Goal: Communication & Community: Answer question/provide support

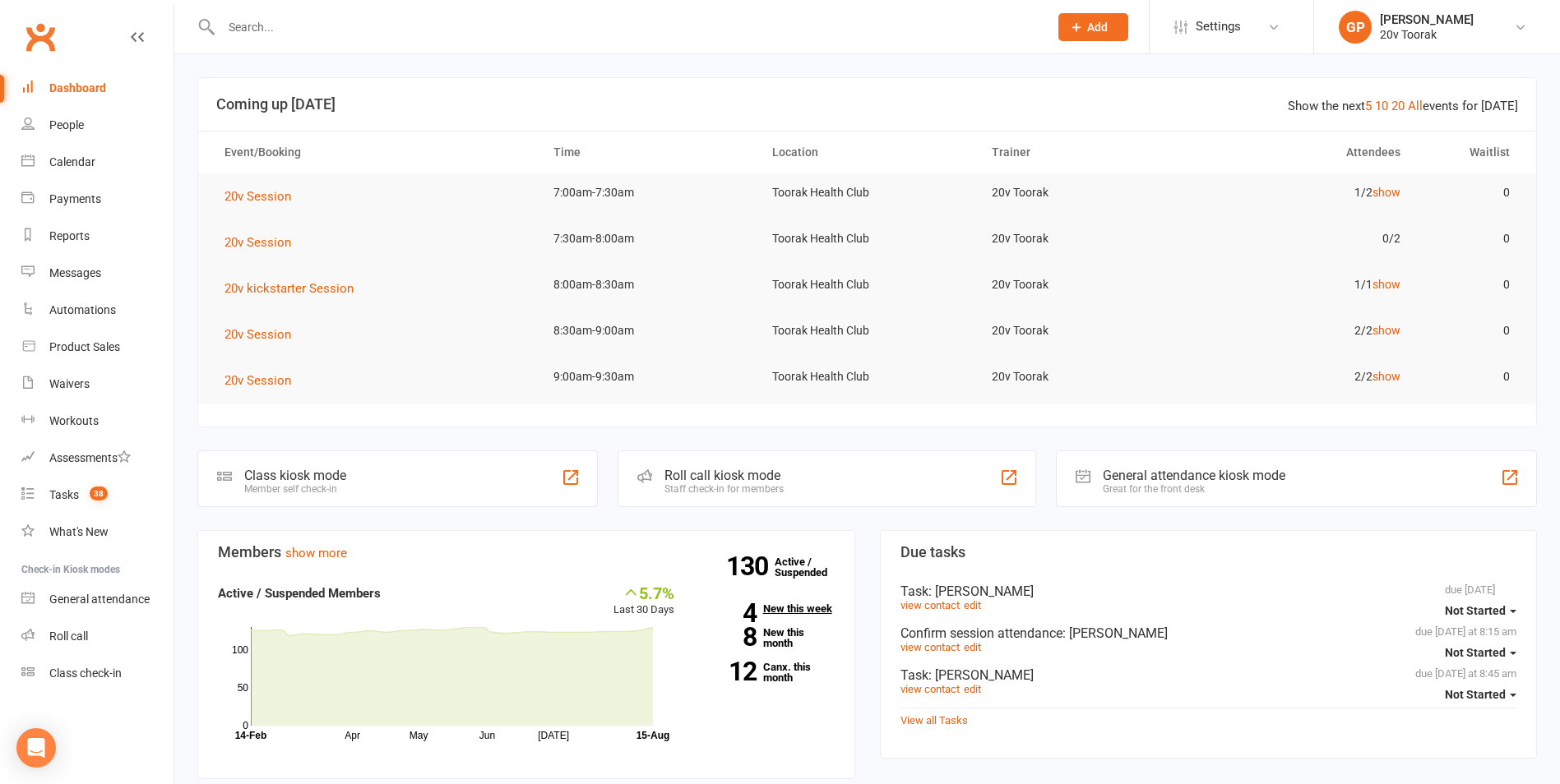
click at [795, 608] on link "4 New this week" at bounding box center [766, 609] width 136 height 11
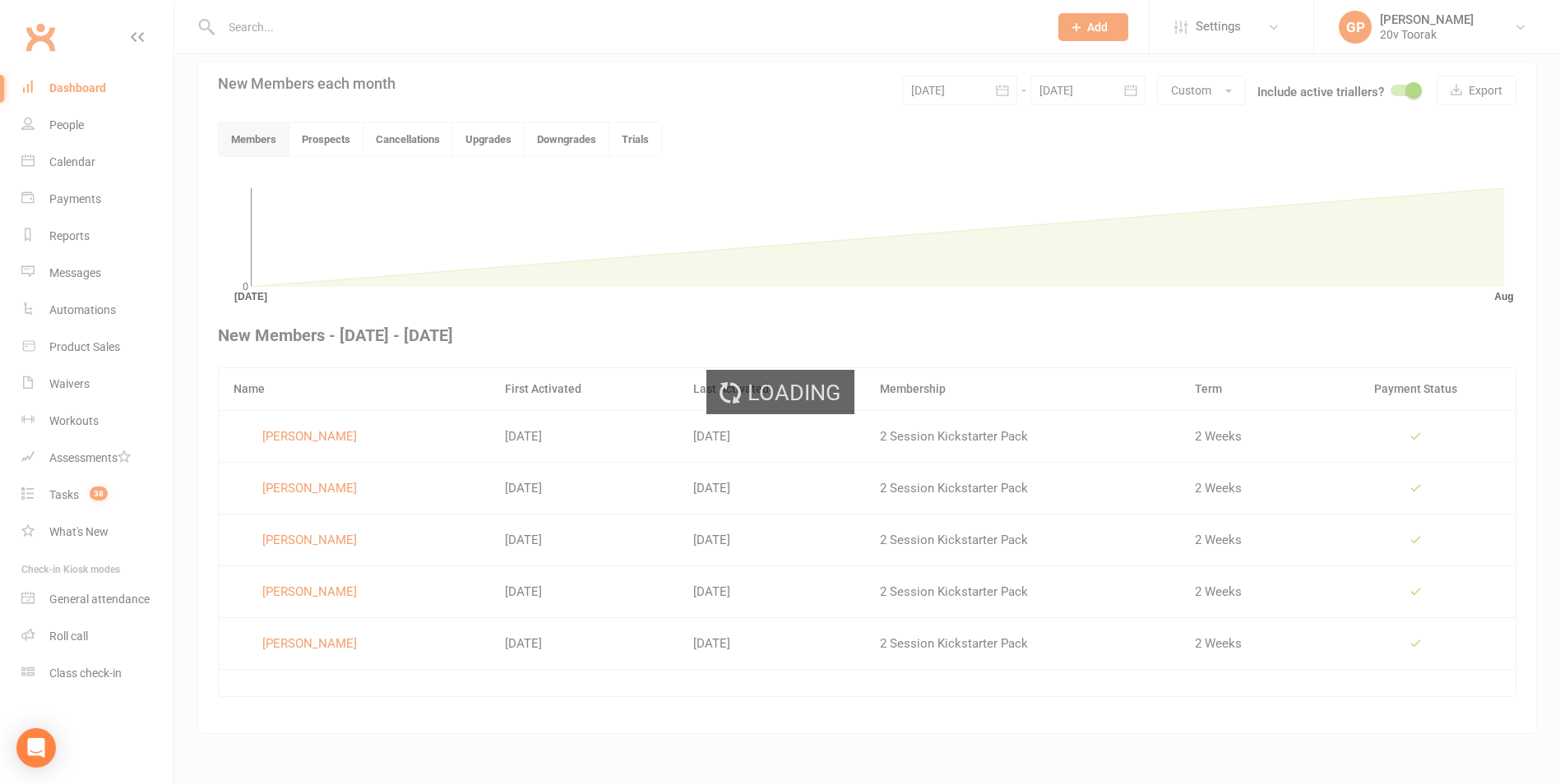
scroll to position [370, 0]
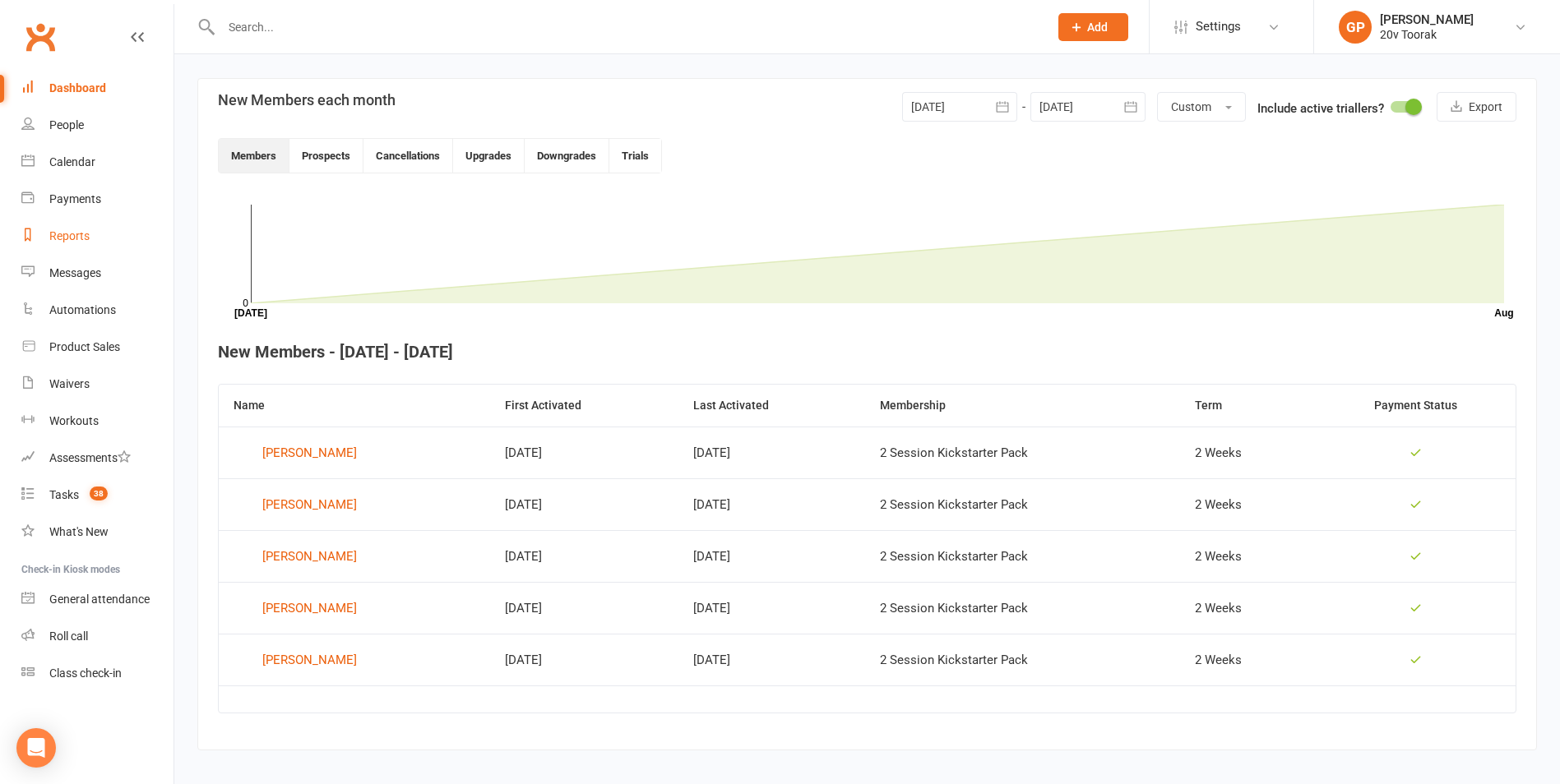
click at [73, 237] on div "Reports" at bounding box center [69, 236] width 40 height 13
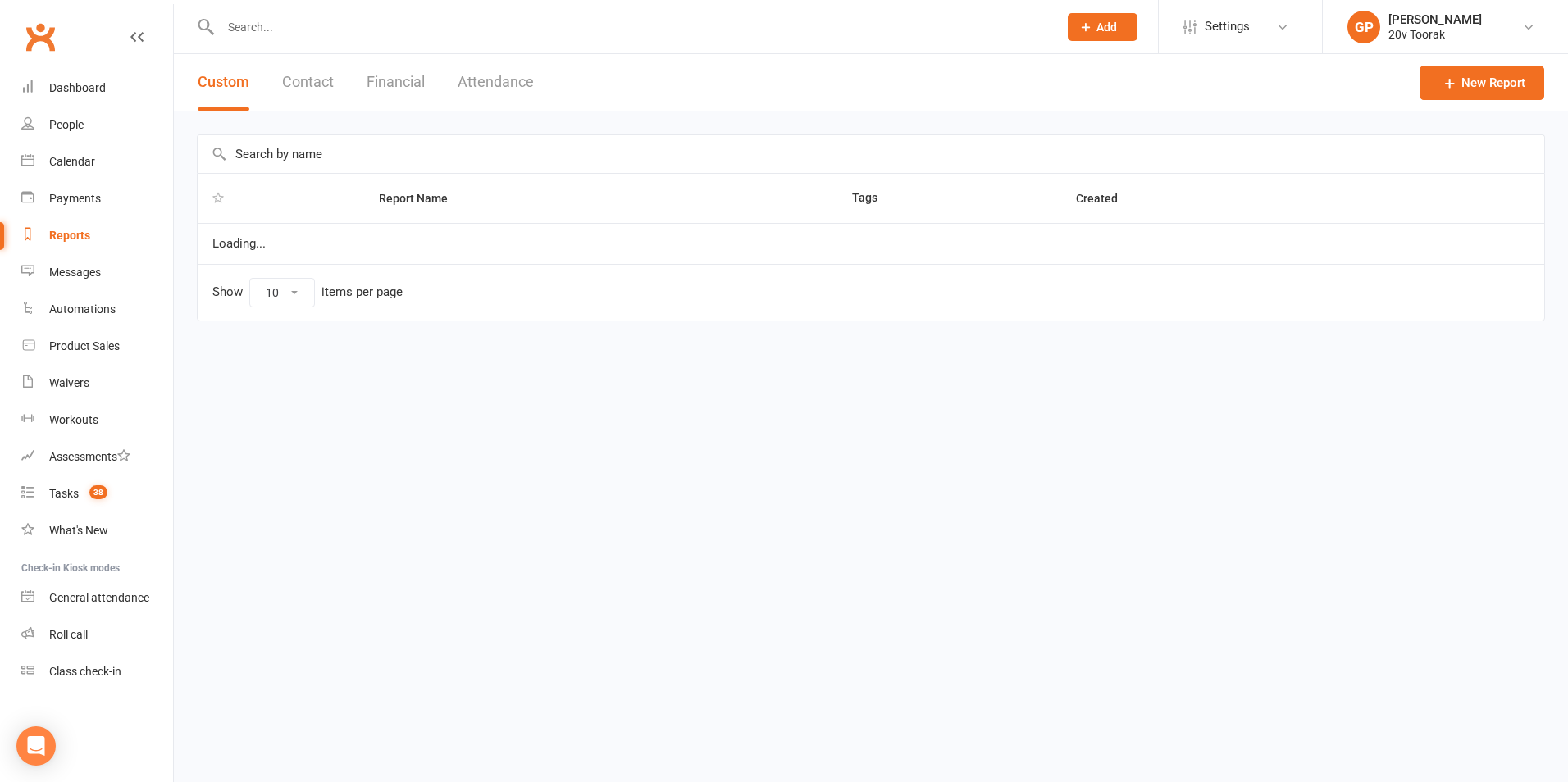
select select "100"
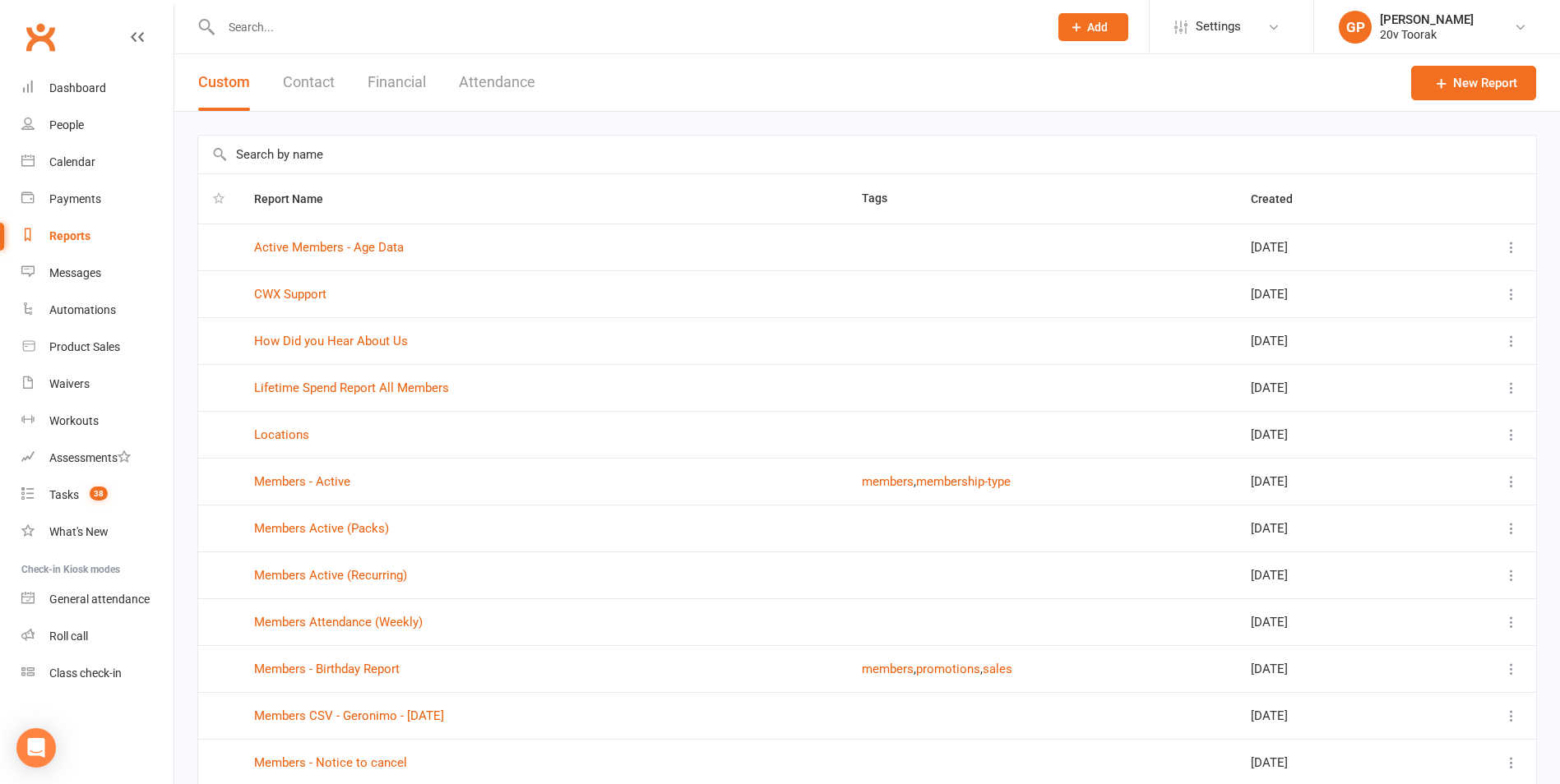
click at [410, 89] on button "Financial" at bounding box center [397, 82] width 58 height 57
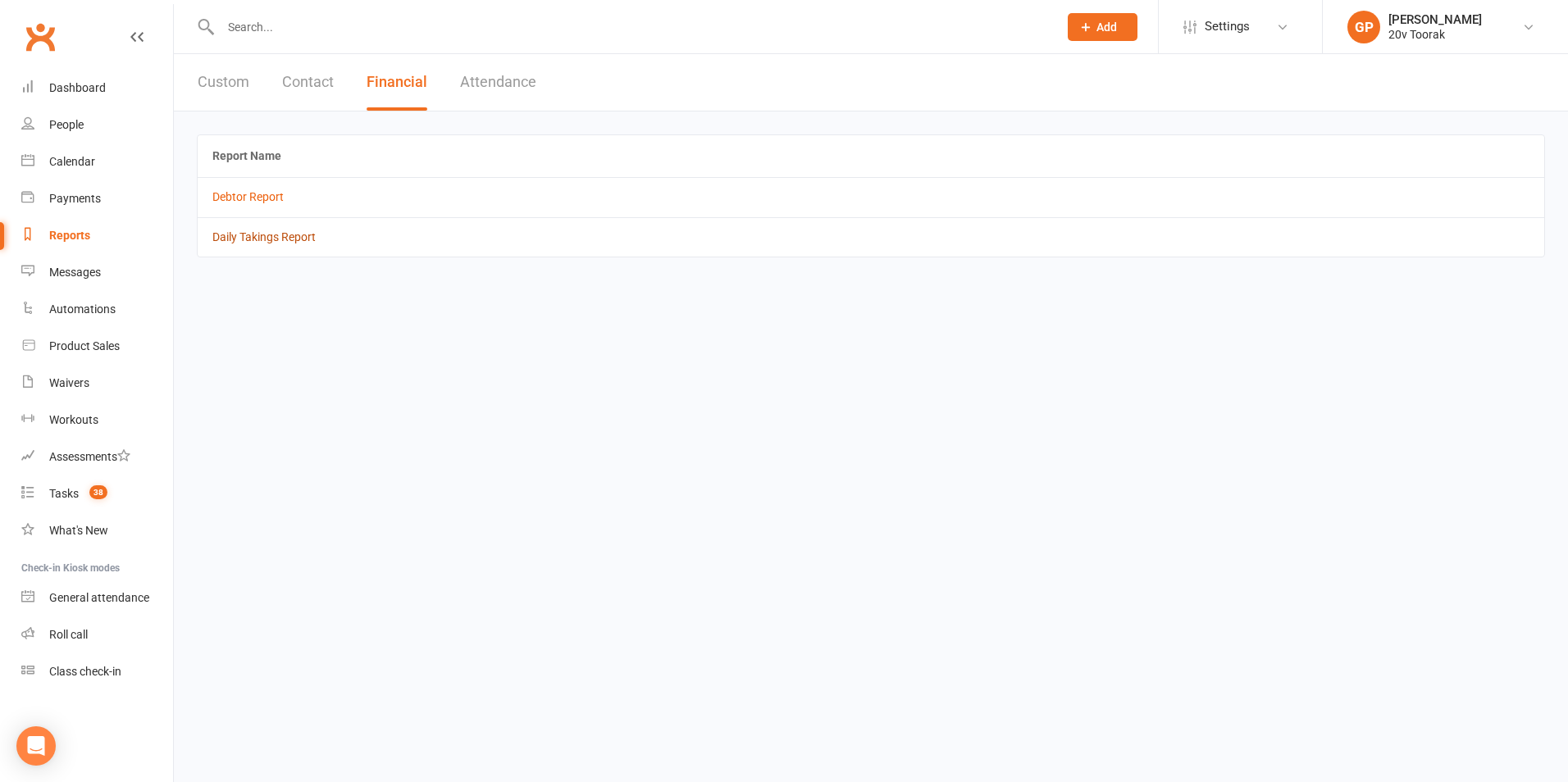
click at [234, 239] on link "Daily Takings Report" at bounding box center [263, 237] width 103 height 13
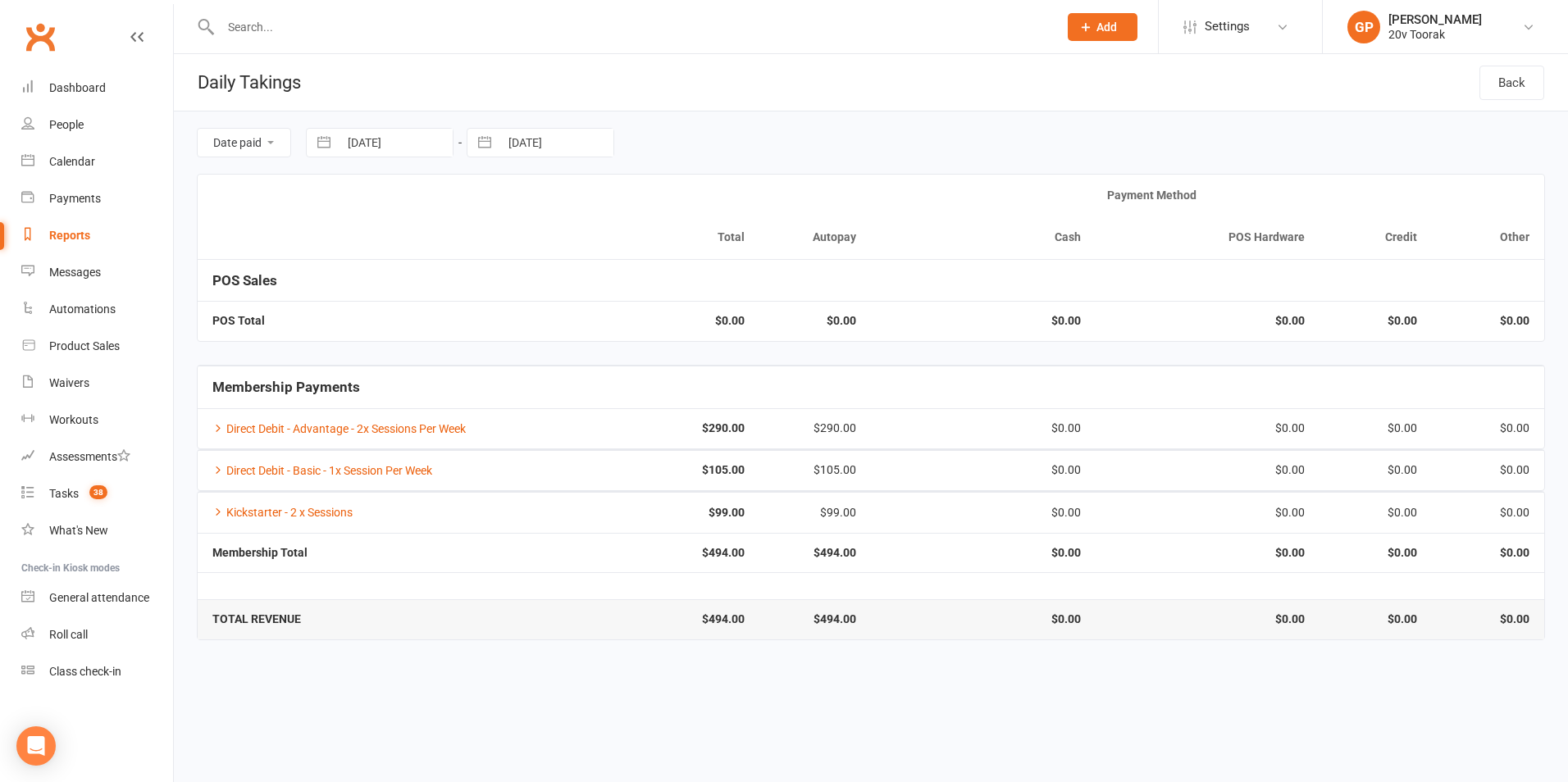
click at [325, 138] on button "button" at bounding box center [323, 143] width 29 height 28
select select "6"
select select "2025"
select select "7"
select select "2025"
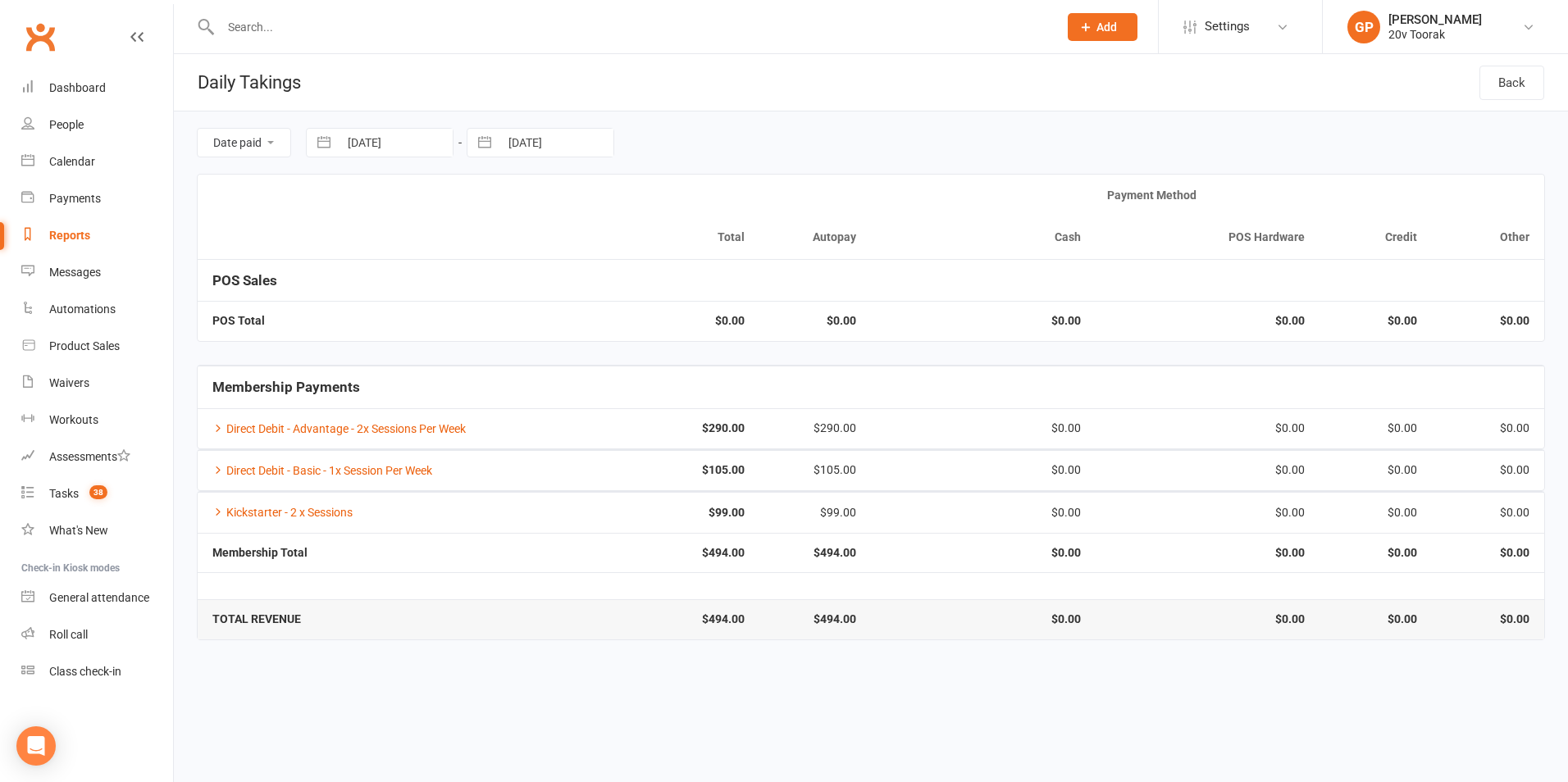
select select "8"
select select "2025"
click at [495, 272] on td "1" at bounding box center [500, 270] width 32 height 31
type input "01 Aug 2025"
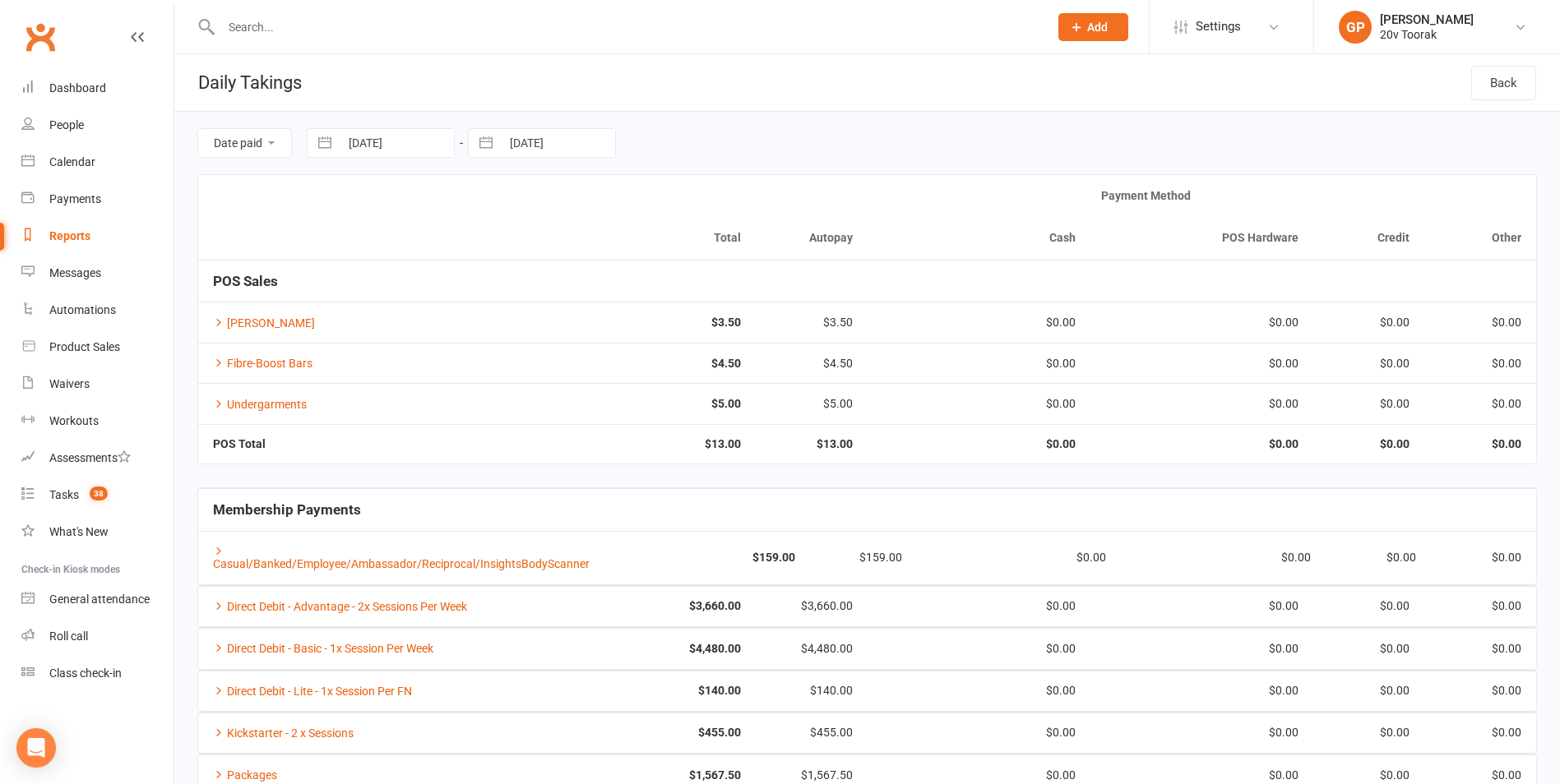
click at [70, 240] on div "Reports" at bounding box center [70, 236] width 41 height 13
select select "100"
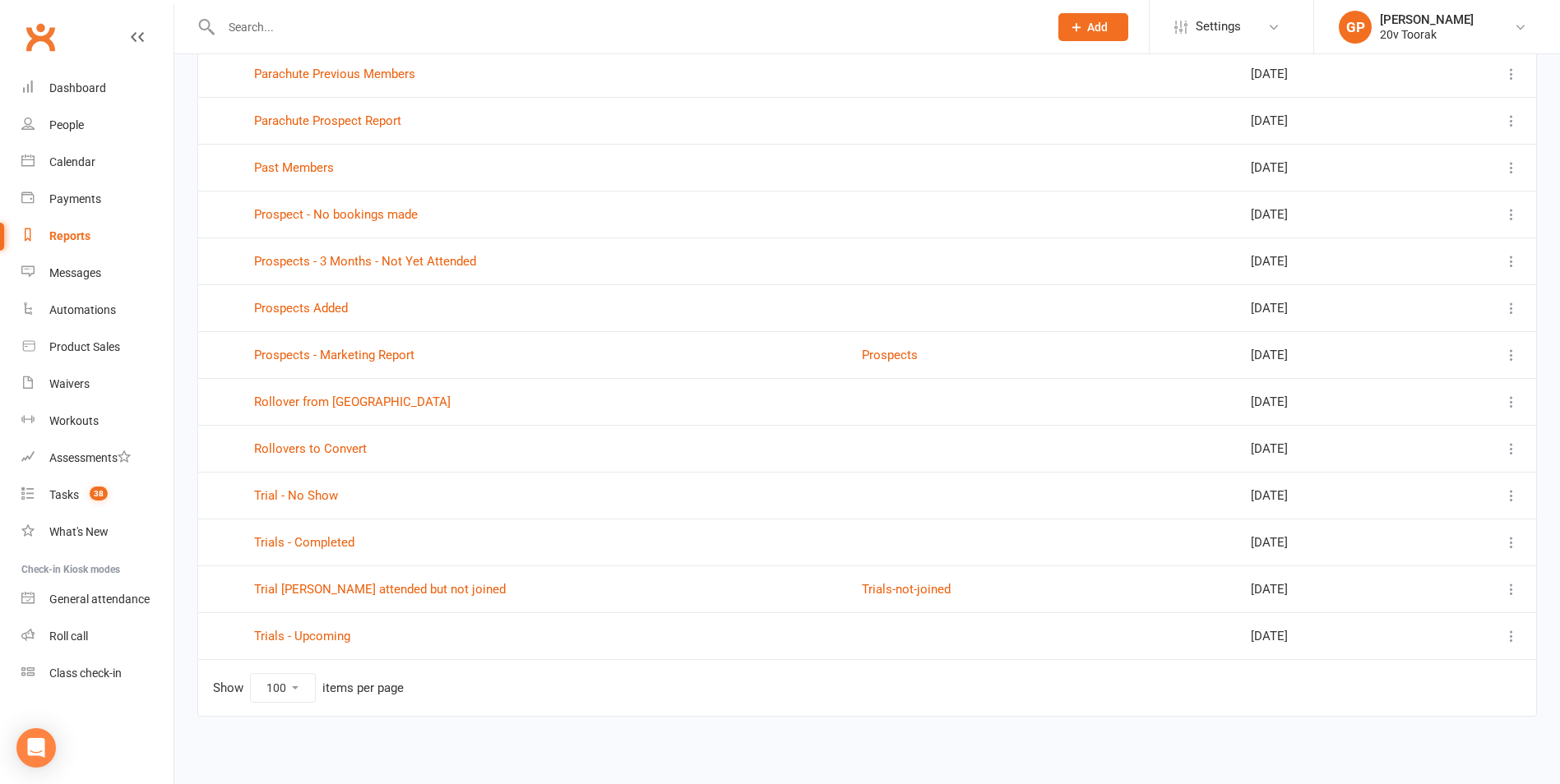
scroll to position [879, 0]
click at [289, 405] on link "Rollover from KS" at bounding box center [353, 399] width 197 height 15
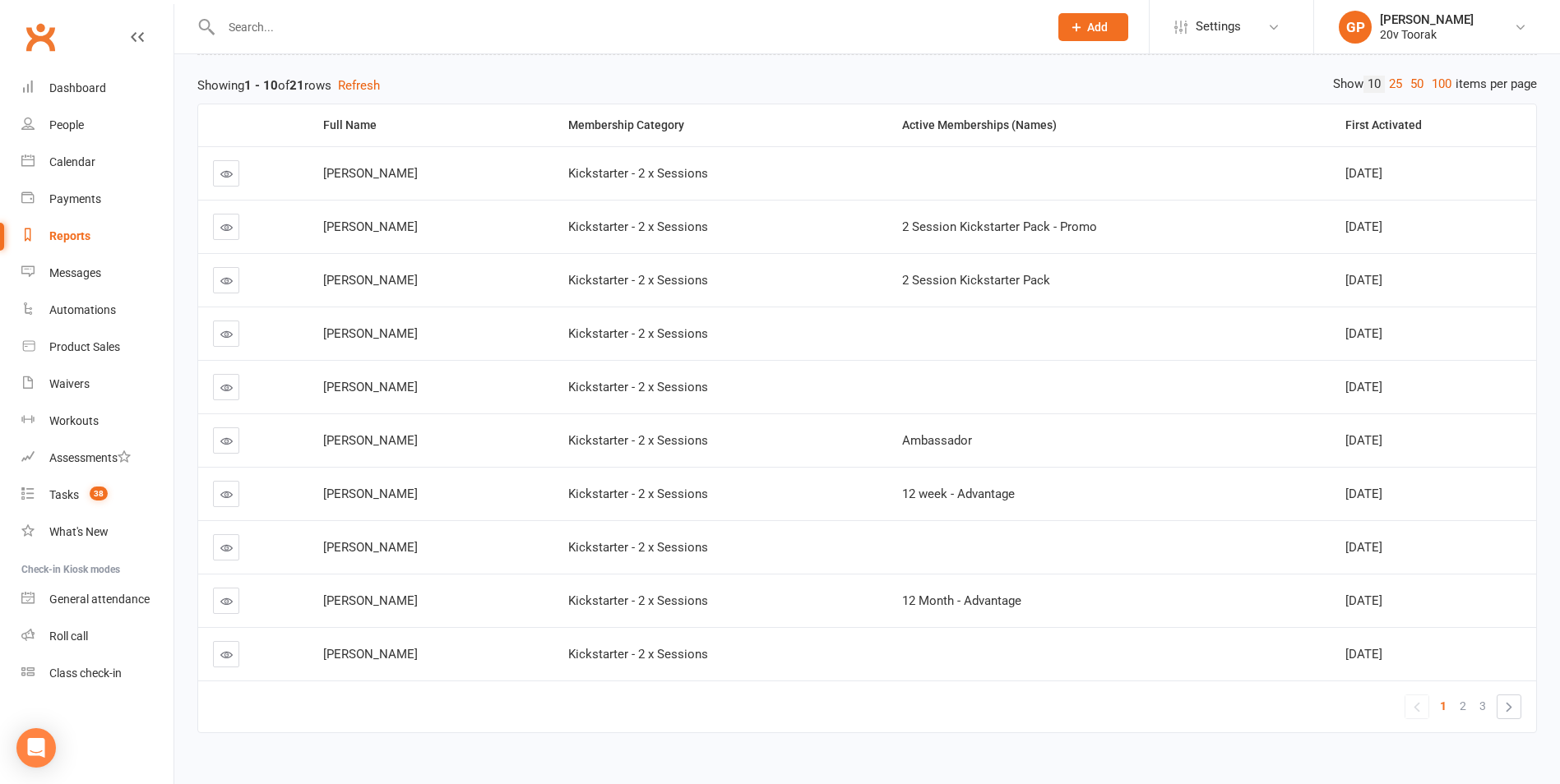
scroll to position [197, 0]
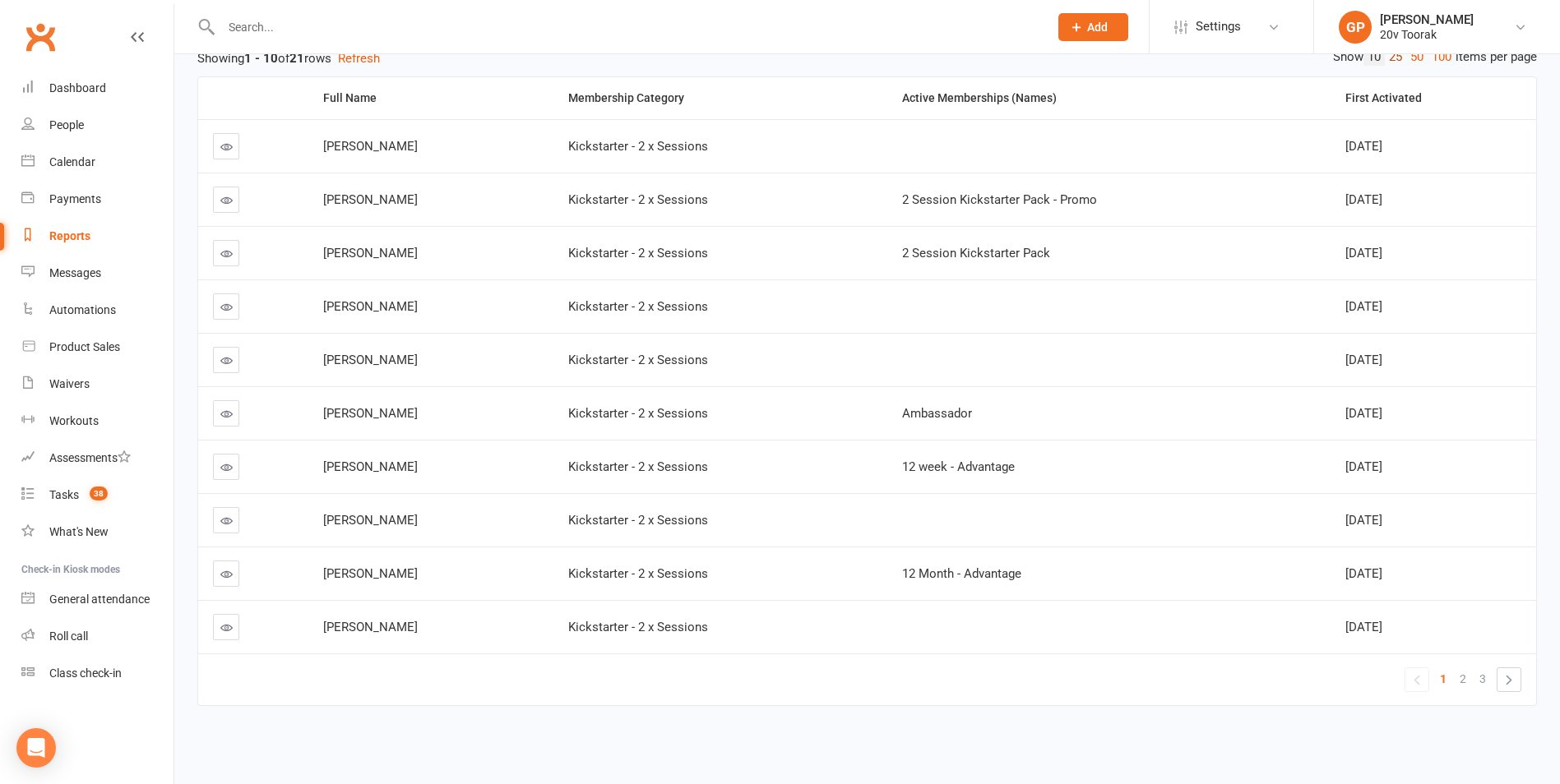
click at [1384, 59] on link "25" at bounding box center [1395, 57] width 21 height 17
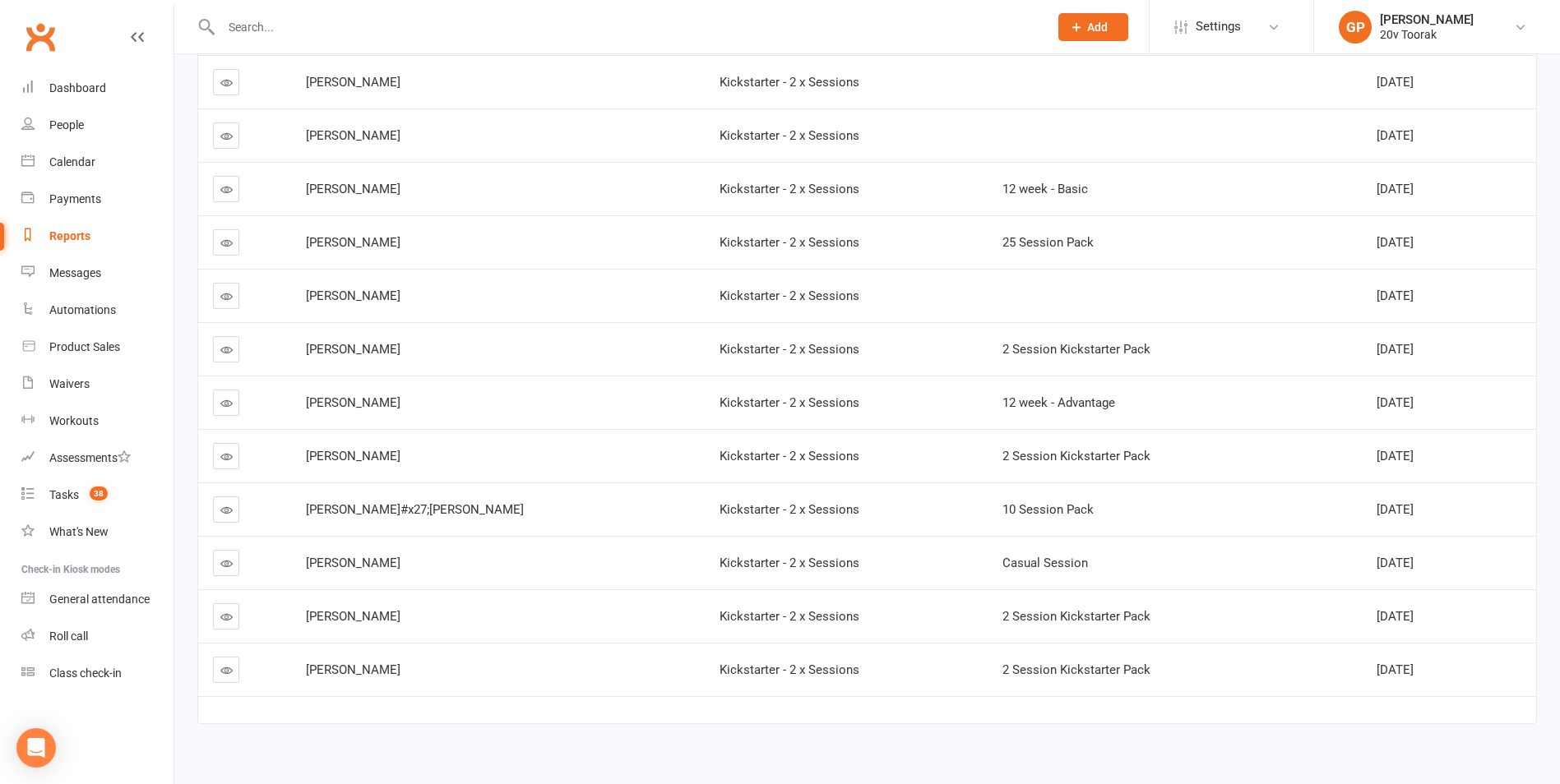
scroll to position [759, 0]
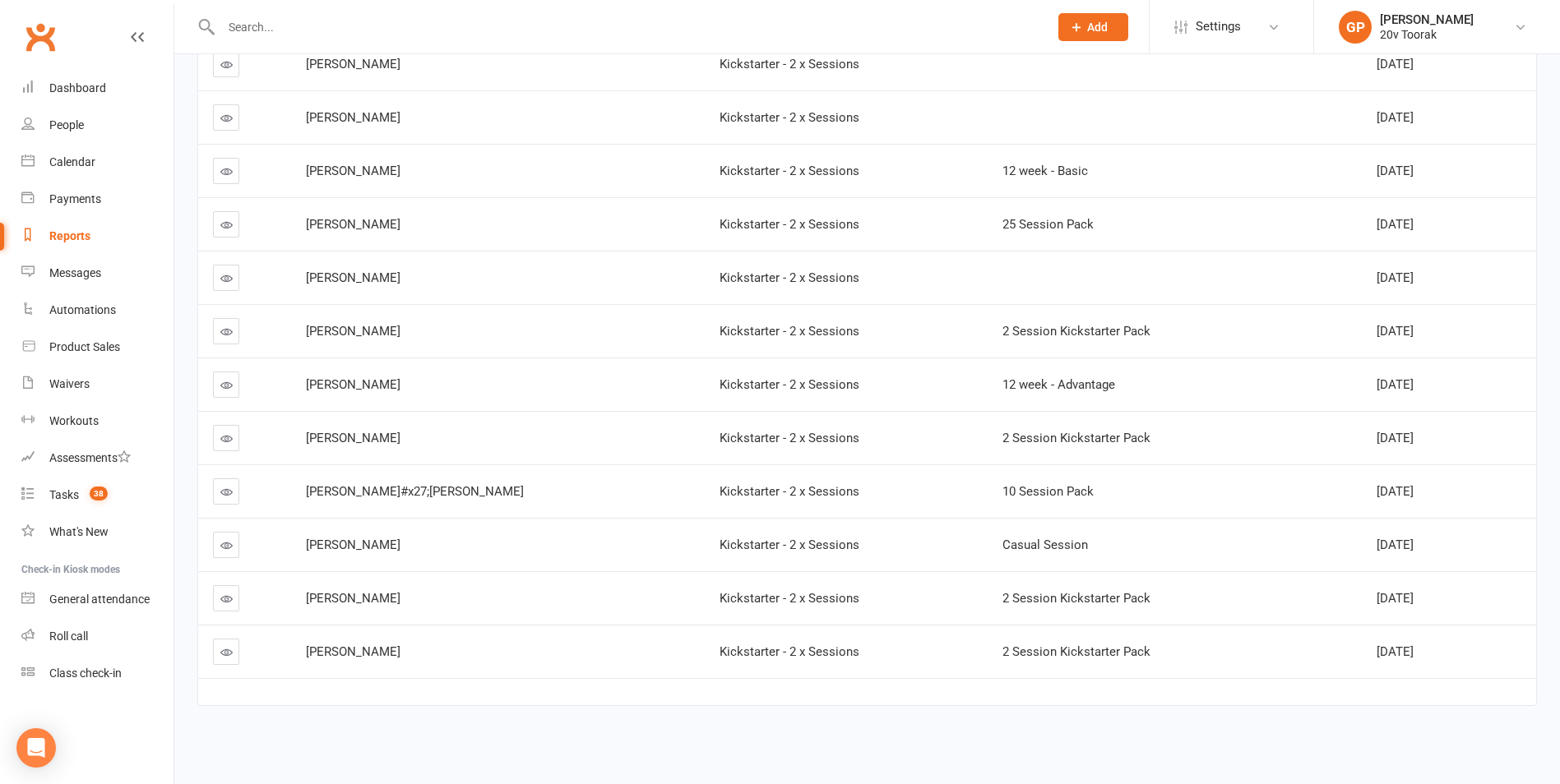
click at [220, 495] on link at bounding box center [226, 492] width 27 height 27
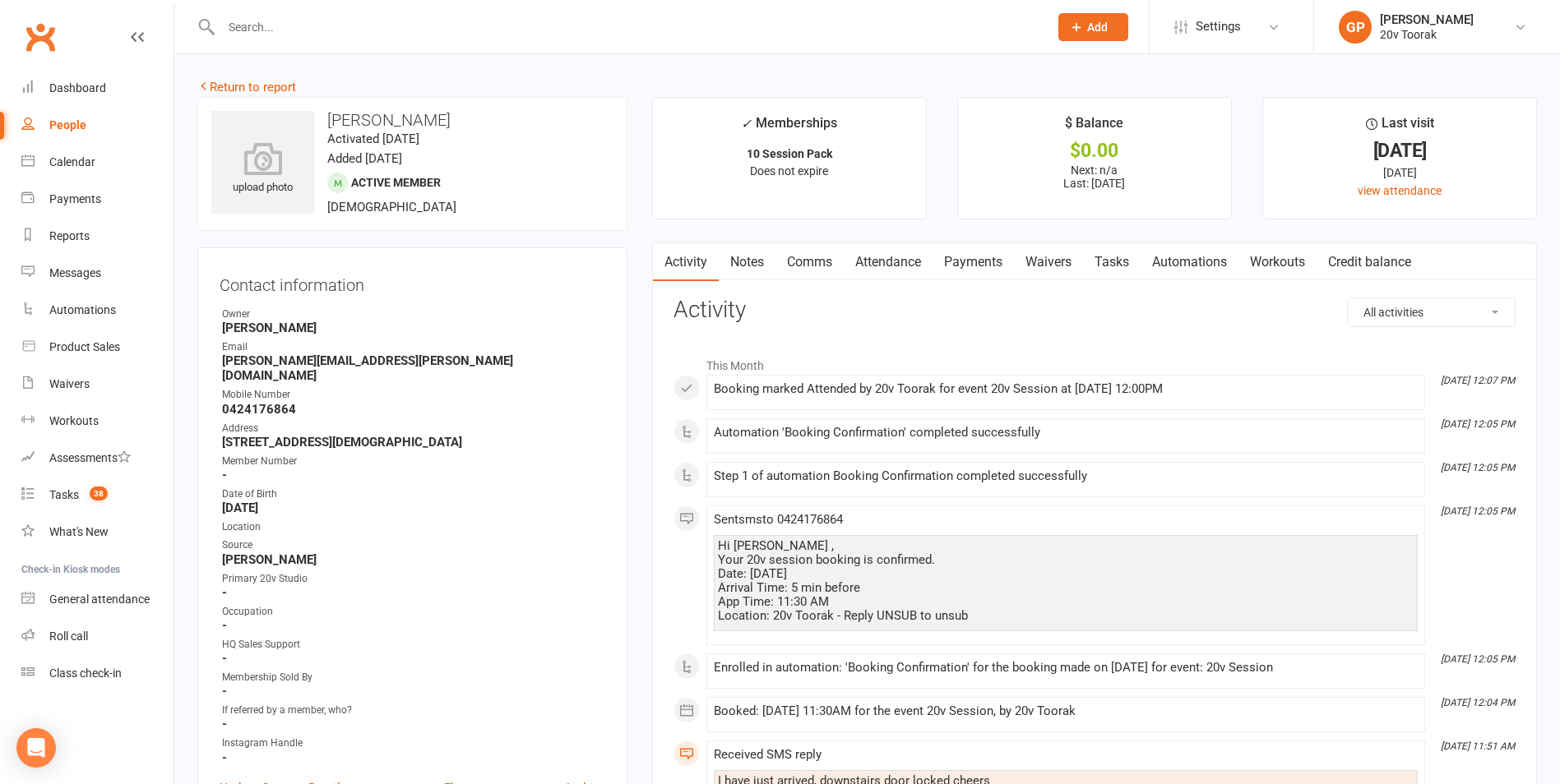
click at [966, 257] on link "Payments" at bounding box center [973, 262] width 82 height 38
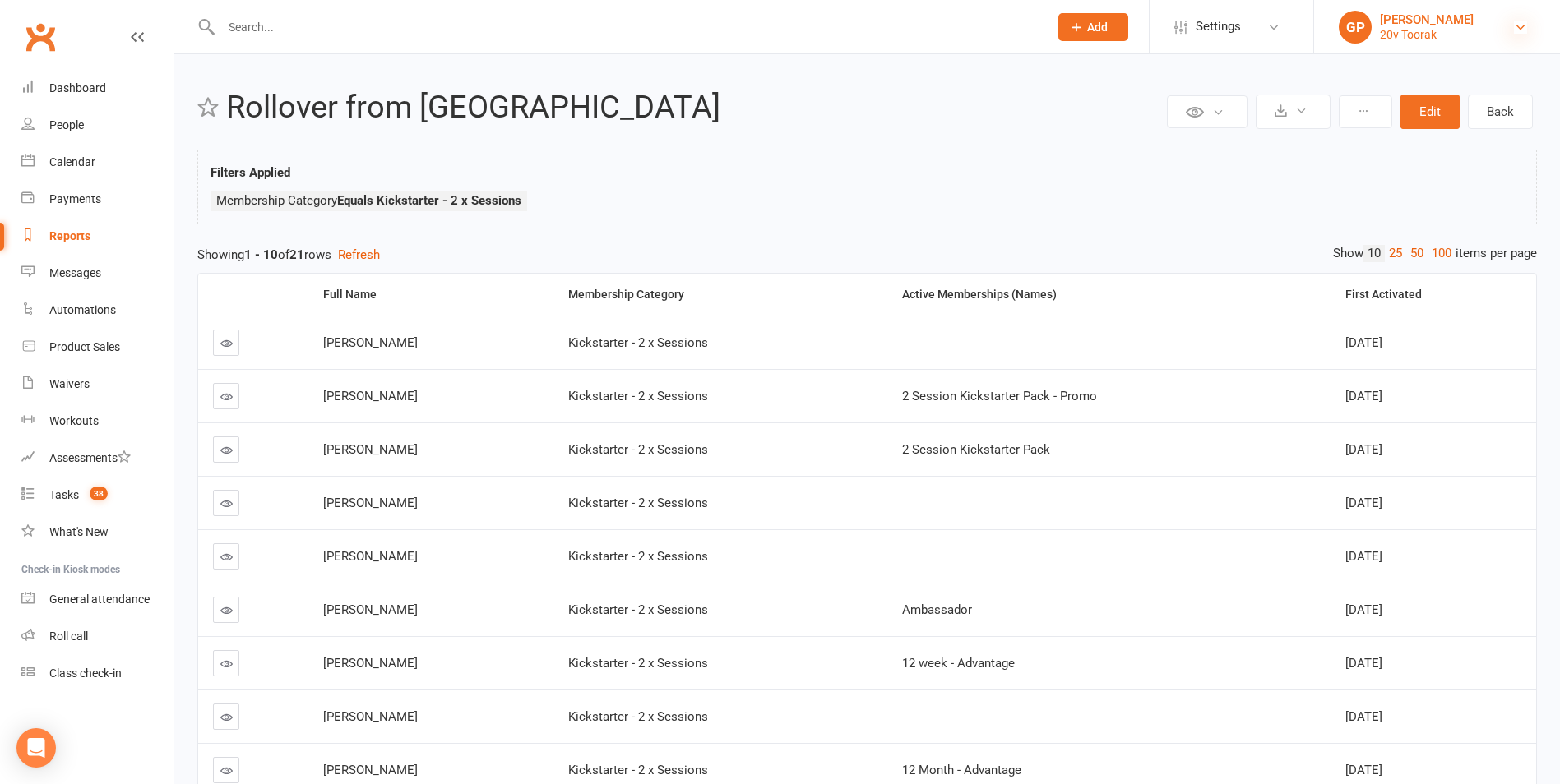
click at [1526, 25] on icon at bounding box center [1520, 27] width 13 height 13
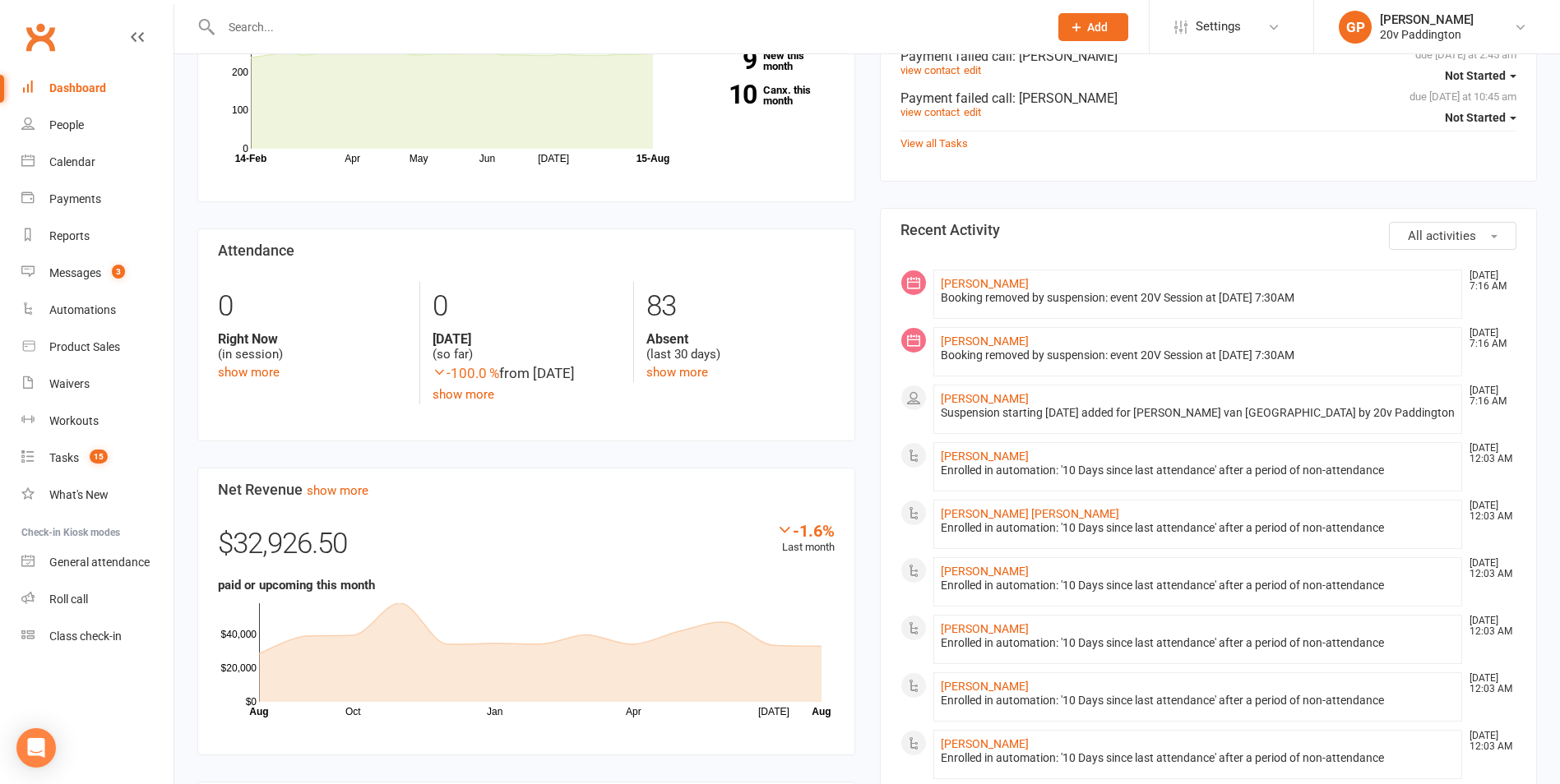
scroll to position [575, 0]
click at [44, 237] on link "Reports" at bounding box center [98, 237] width 152 height 37
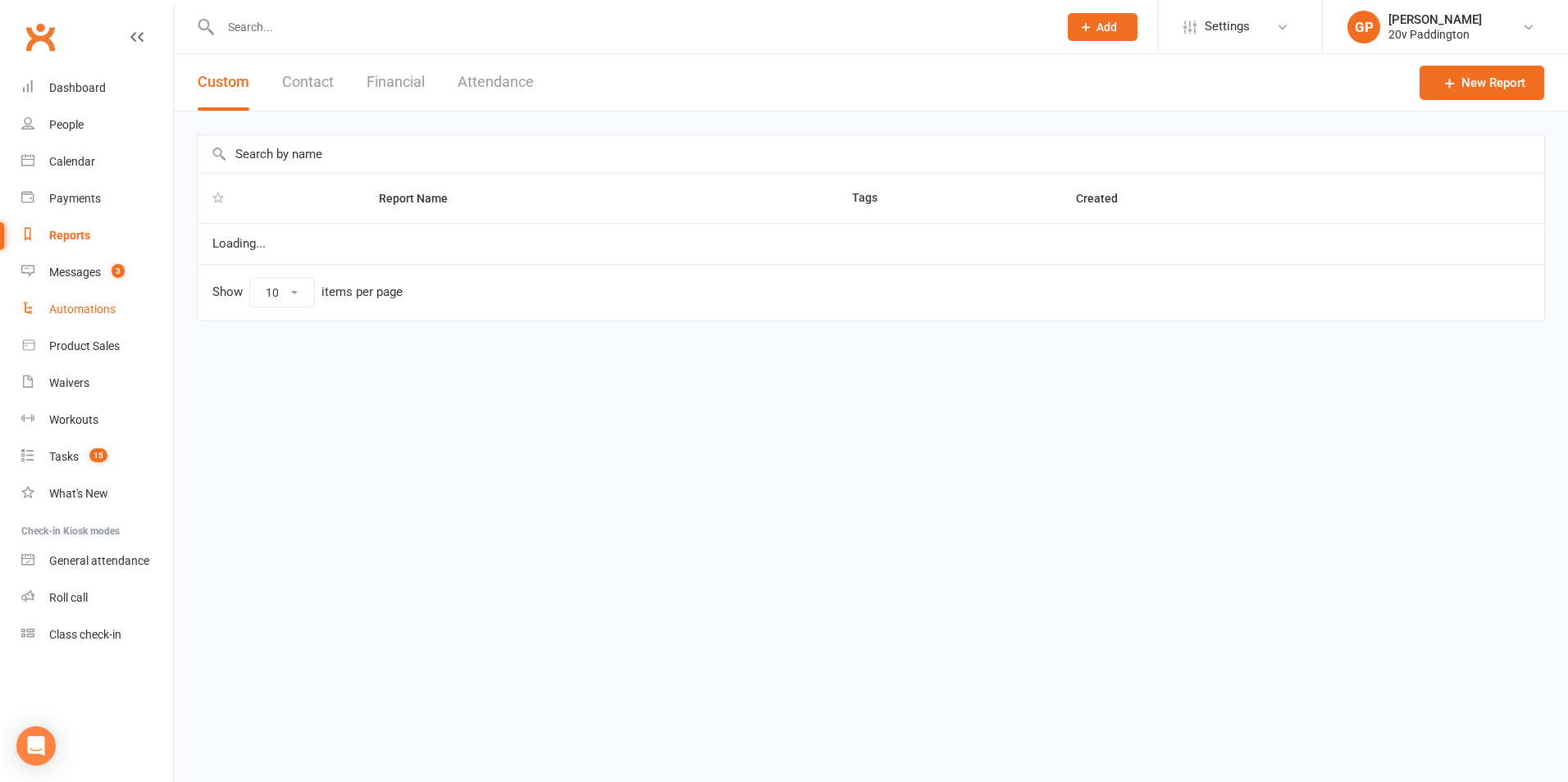
select select "25"
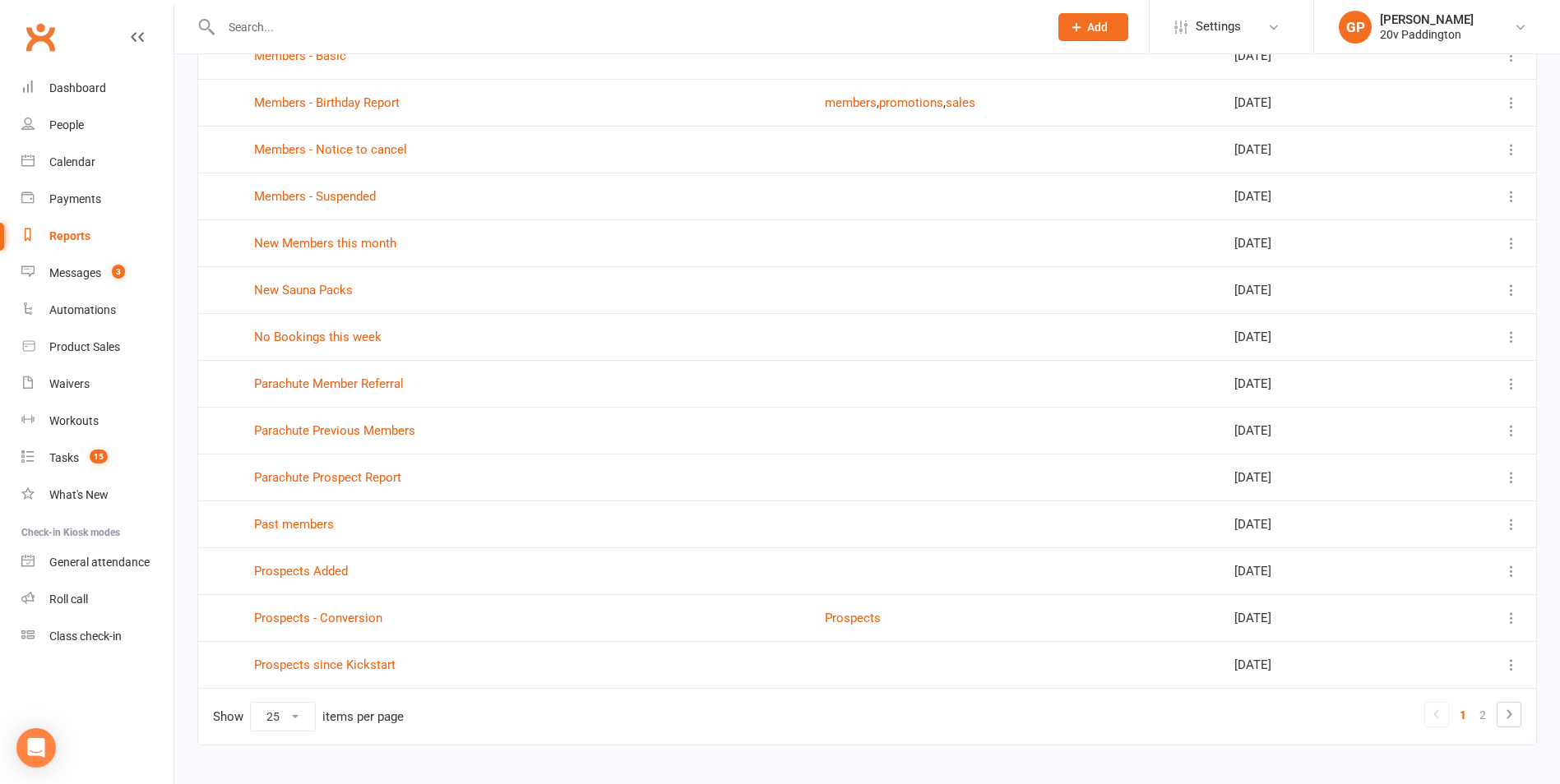
scroll to position [738, 0]
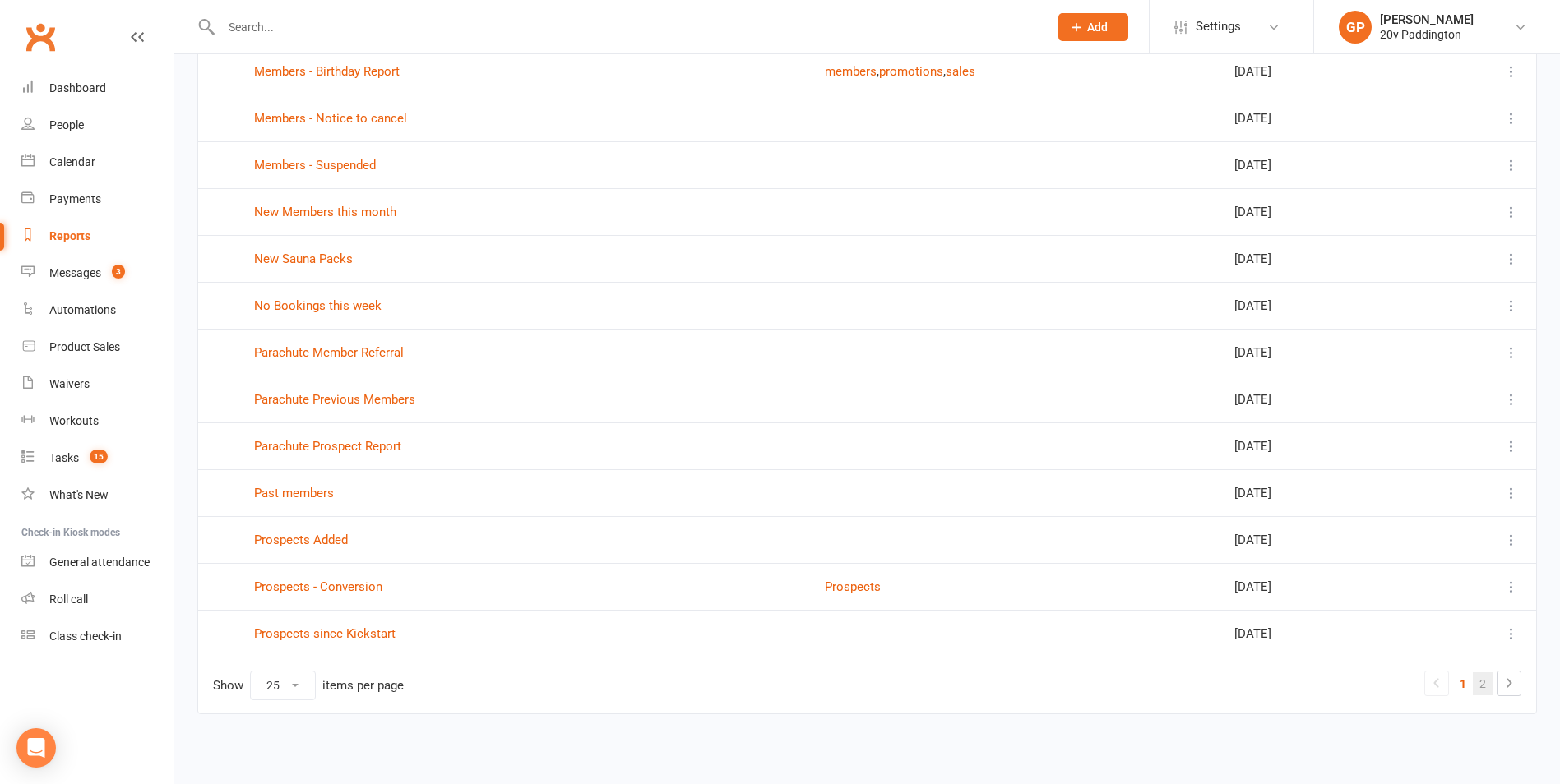
click at [1489, 679] on link "2" at bounding box center [1482, 684] width 20 height 23
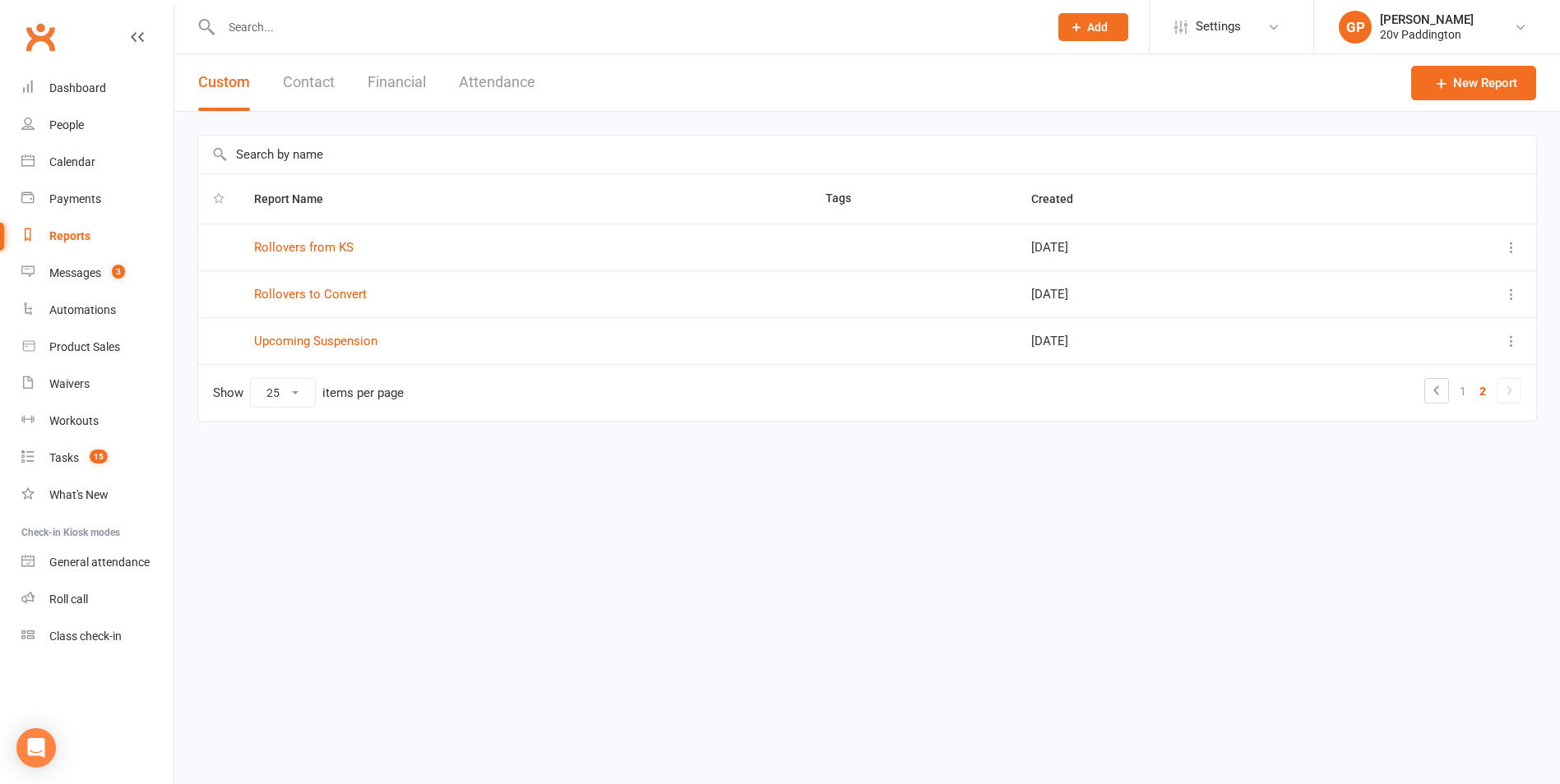
scroll to position [0, 0]
click at [332, 245] on link "Rollovers from KS" at bounding box center [304, 247] width 99 height 15
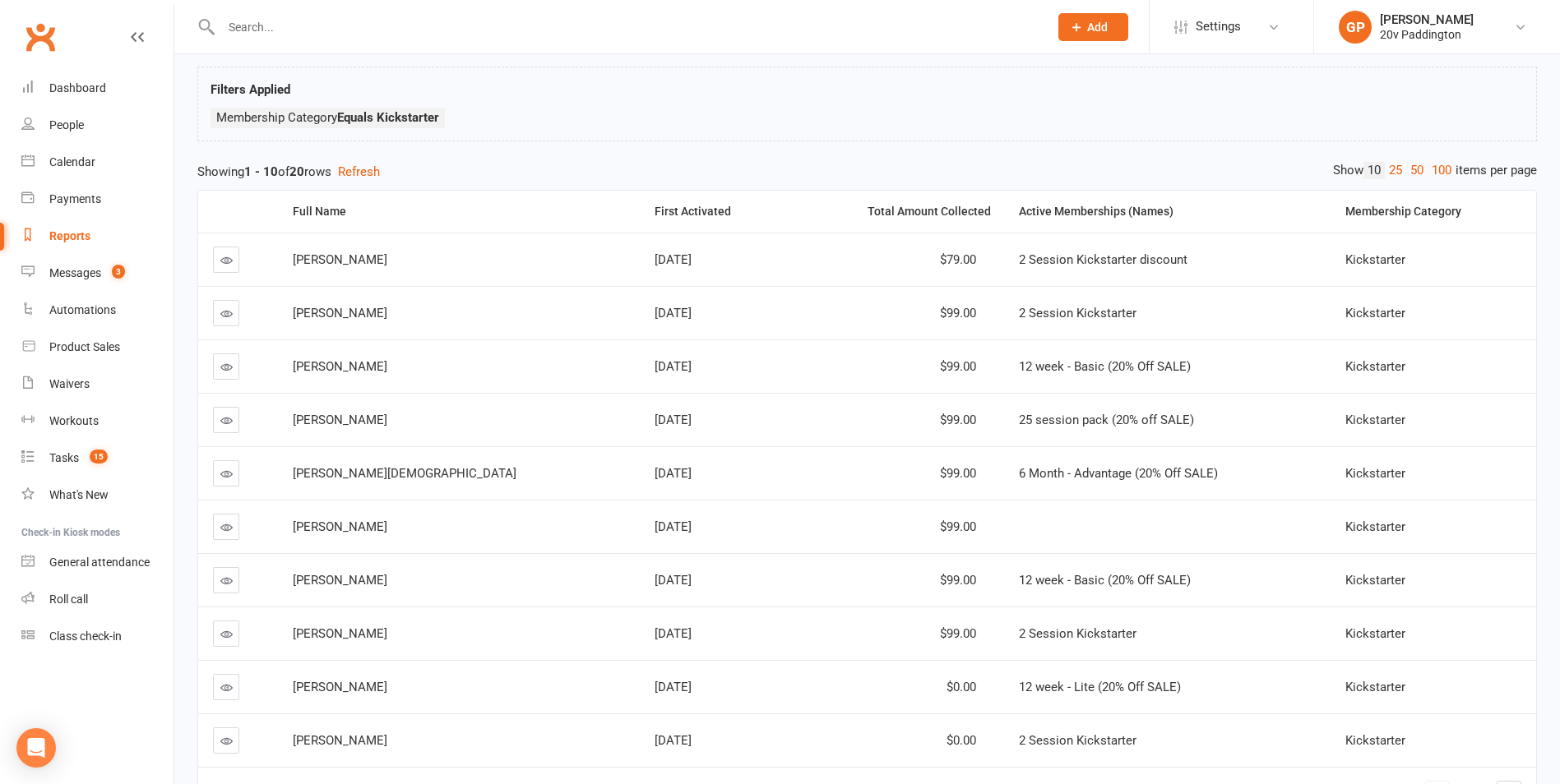
scroll to position [197, 0]
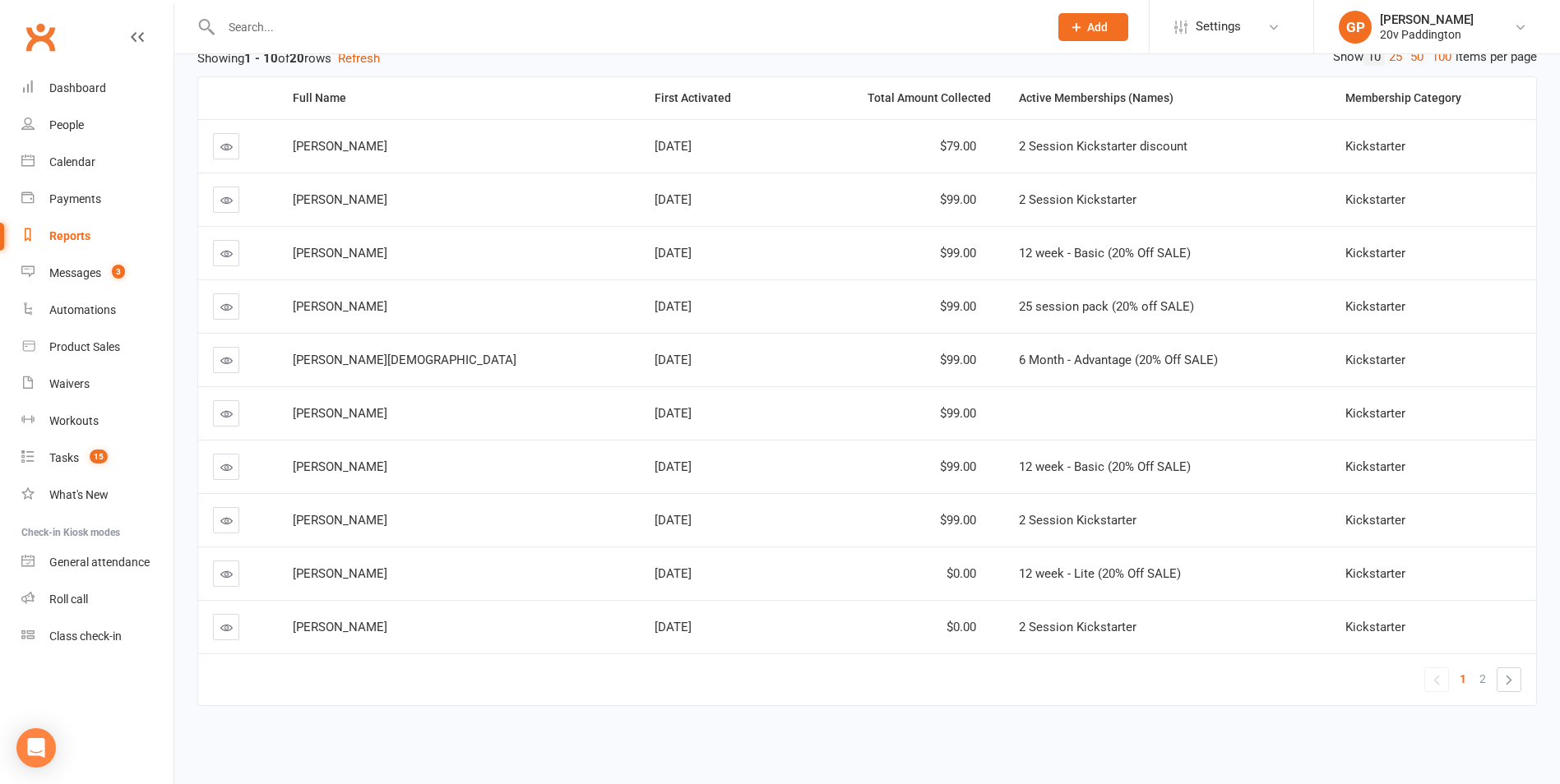
click at [1395, 57] on link "25" at bounding box center [1395, 57] width 21 height 17
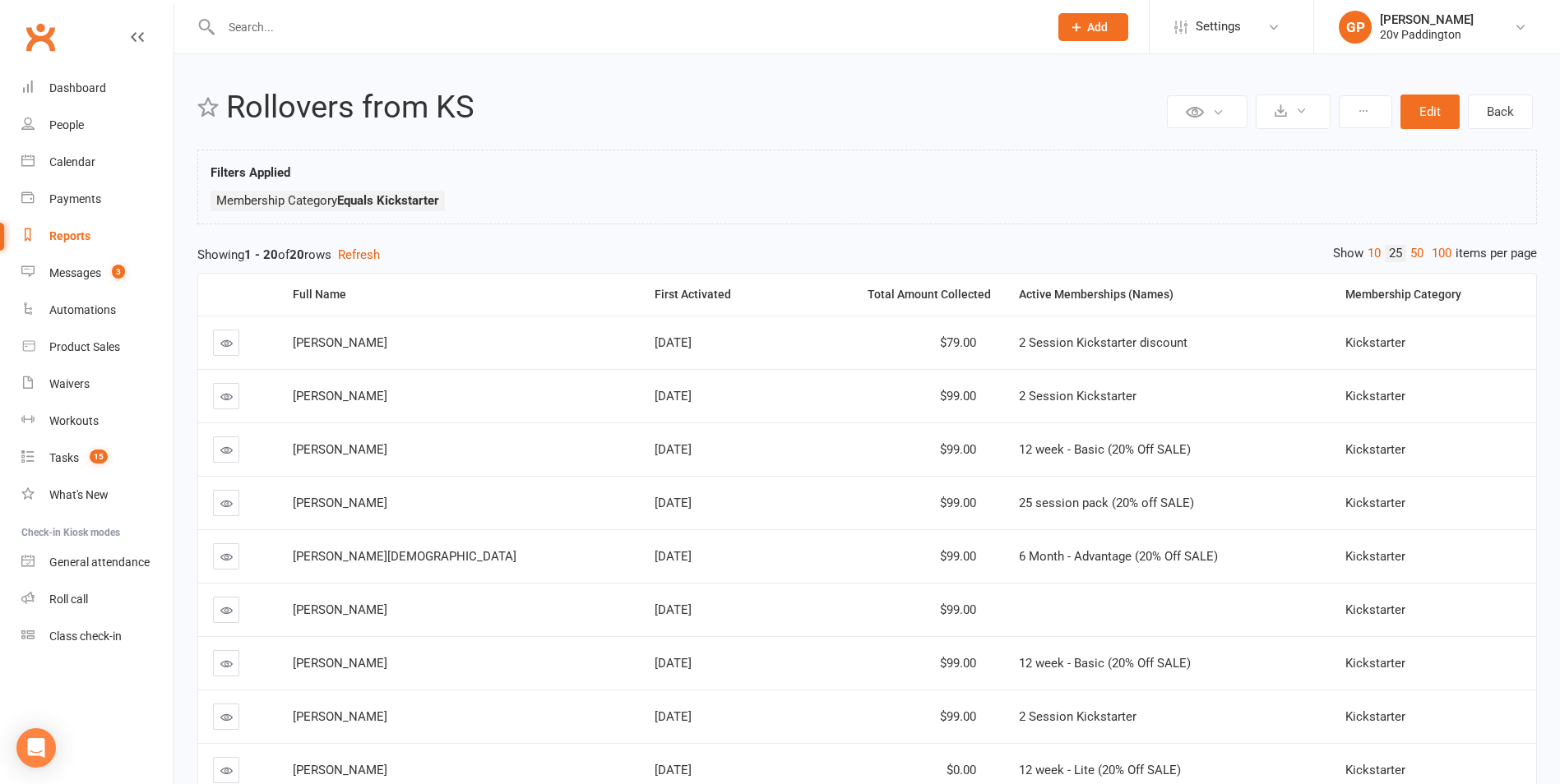
scroll to position [0, 0]
click at [1504, 30] on link "GP Graham Pearson 20v Paddington" at bounding box center [1437, 27] width 197 height 33
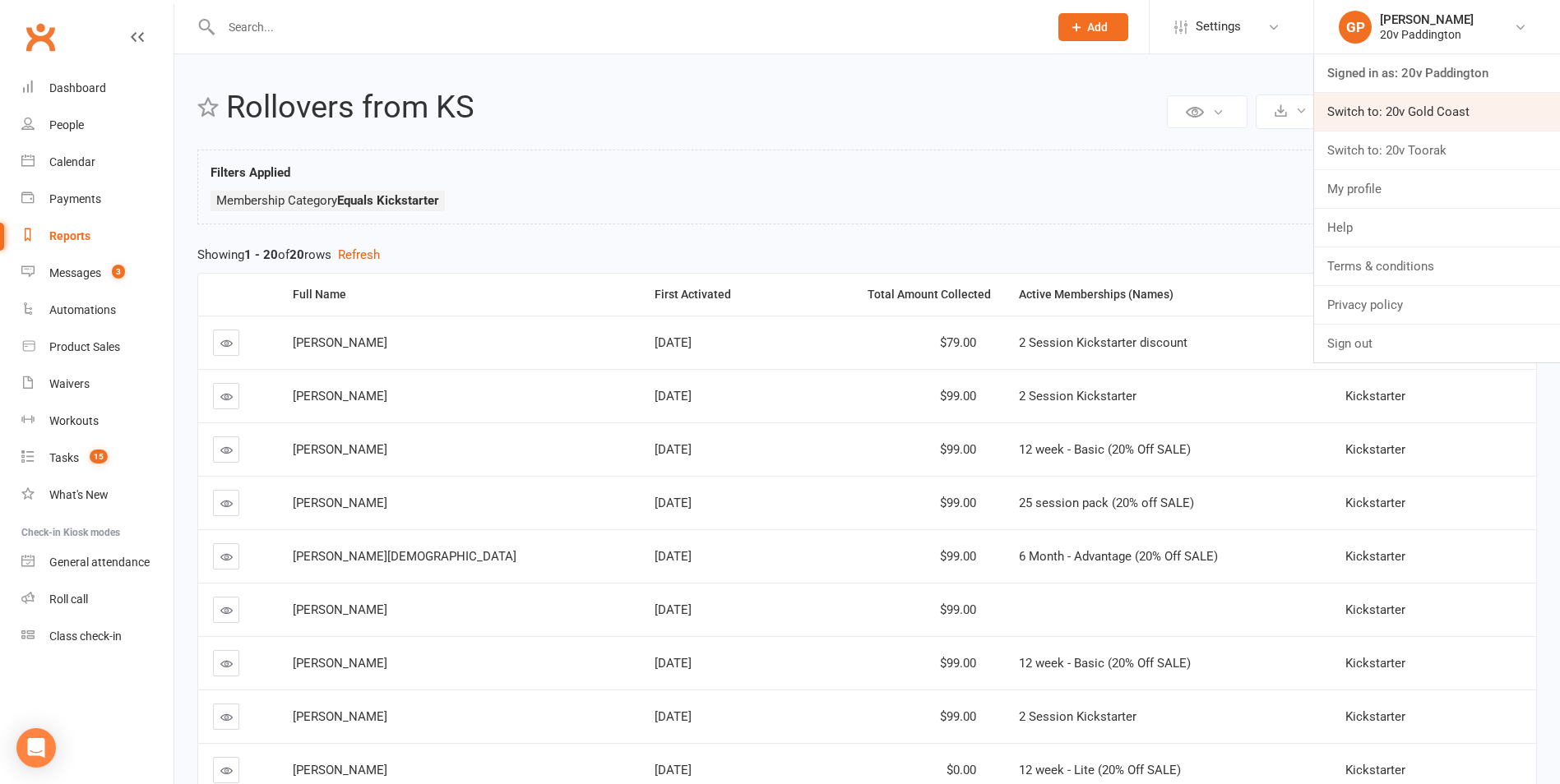
click at [1424, 117] on link "Switch to: 20v Gold Coast" at bounding box center [1436, 112] width 246 height 38
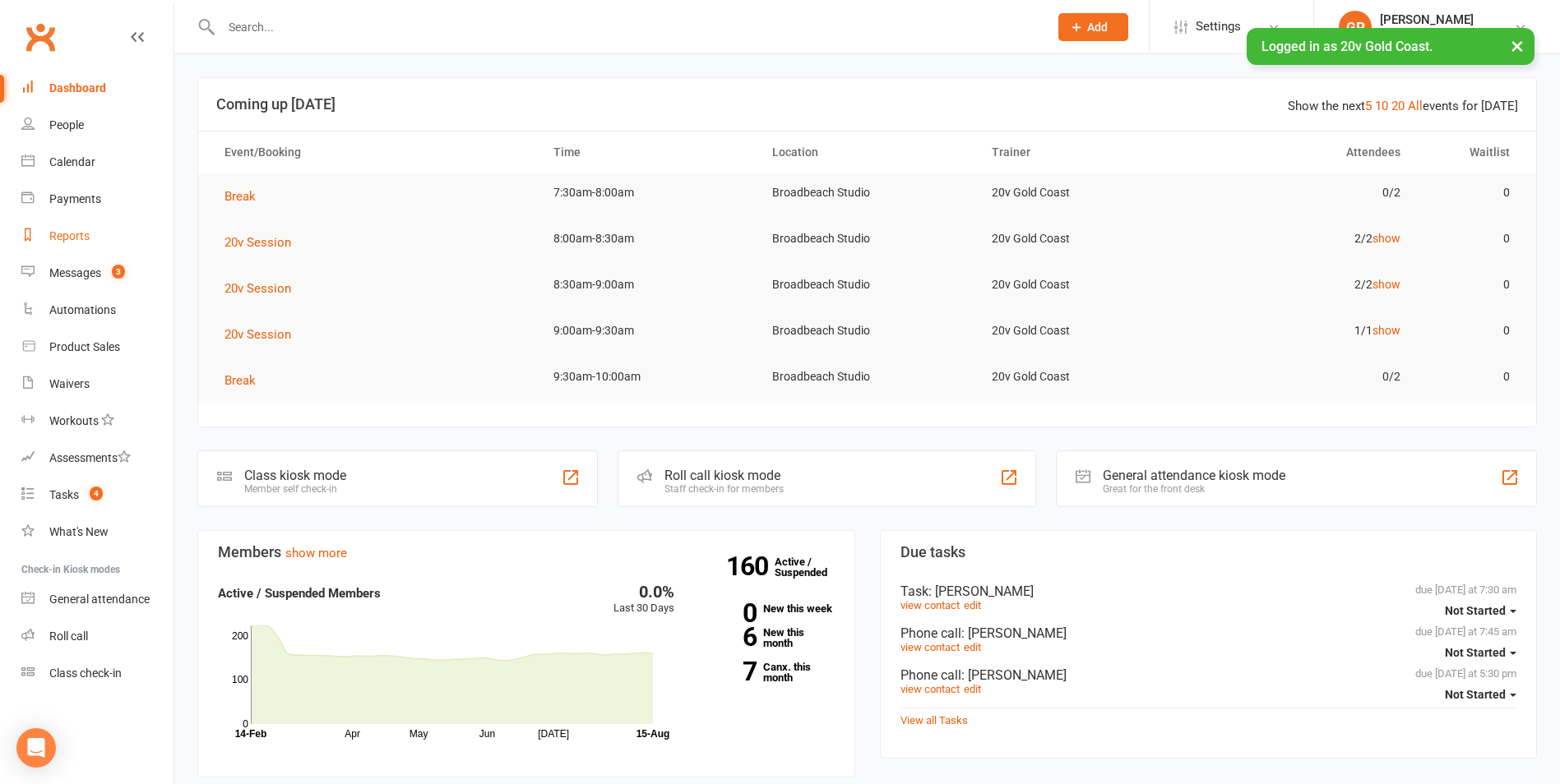
click at [74, 231] on div "Reports" at bounding box center [69, 236] width 40 height 13
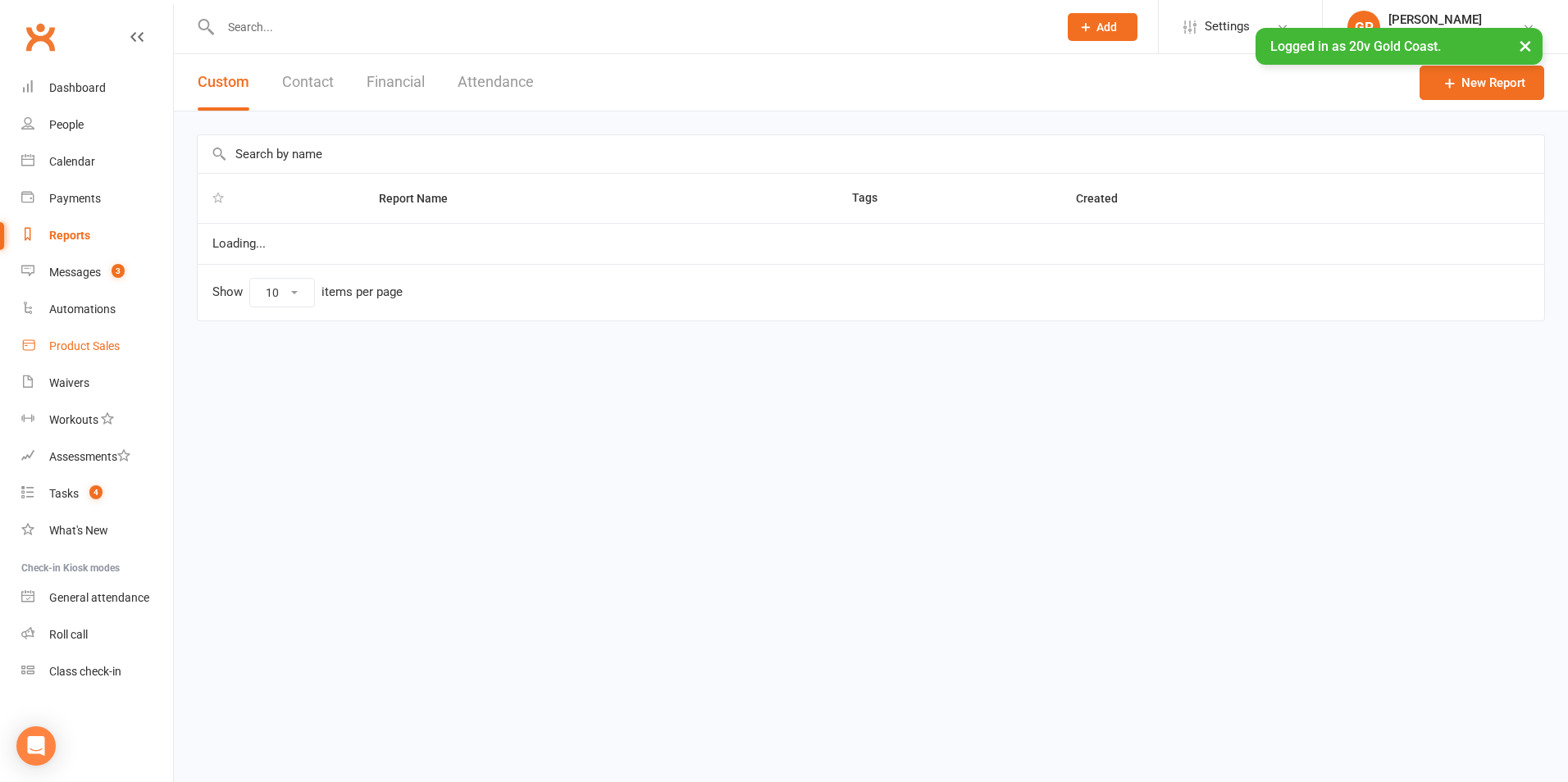
select select "100"
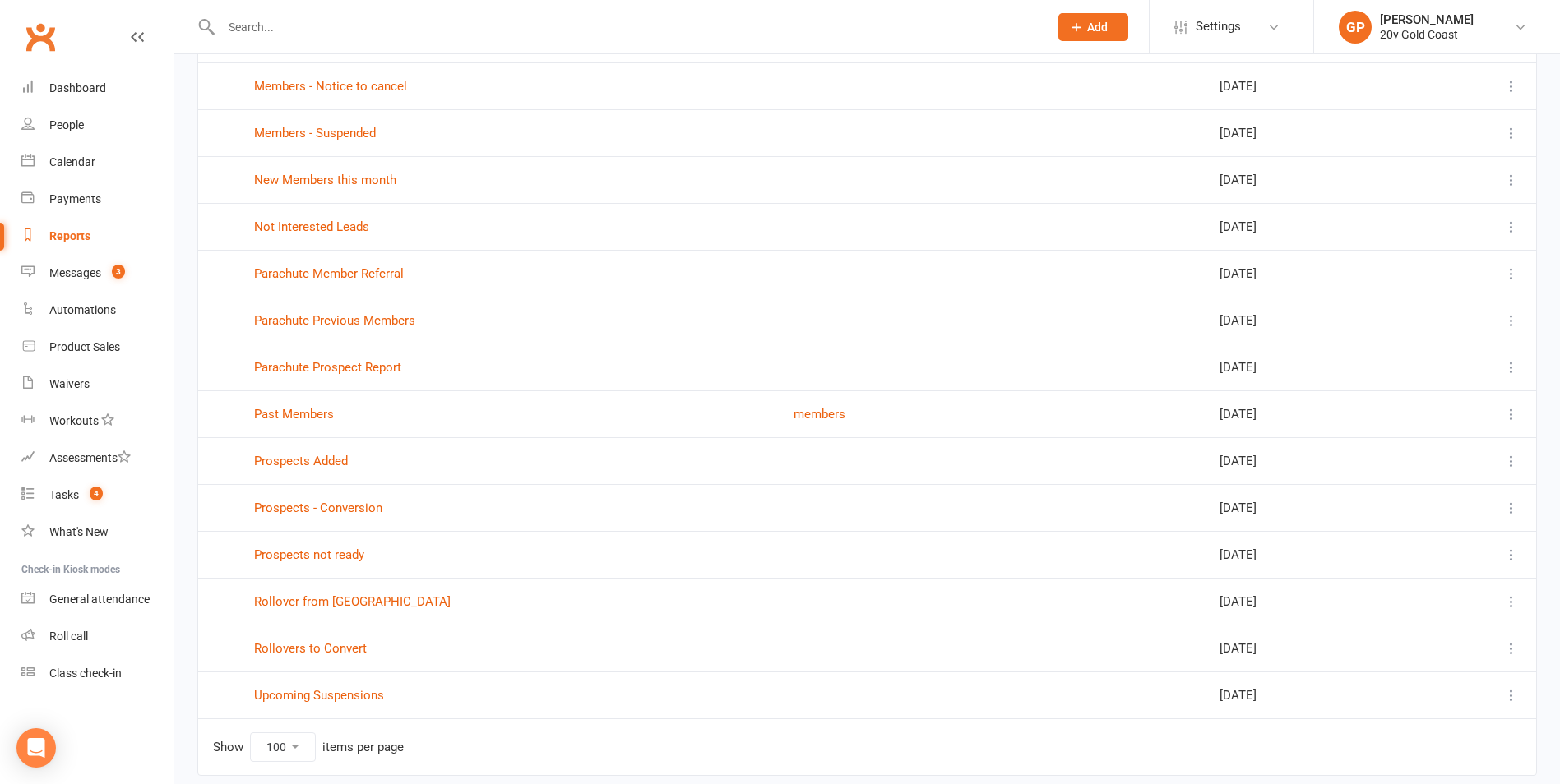
scroll to position [504, 0]
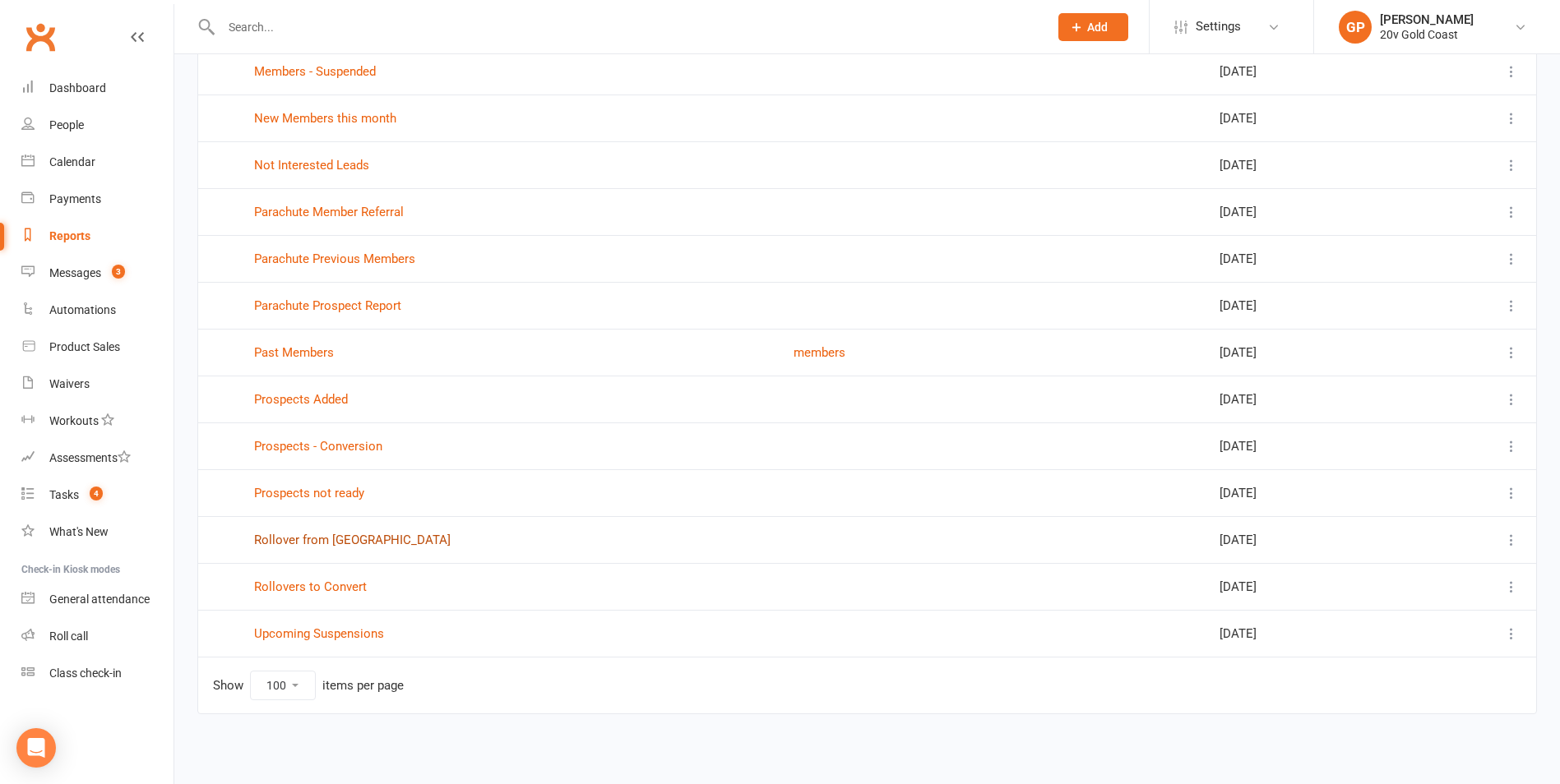
click at [281, 539] on link "Rollover from [GEOGRAPHIC_DATA]" at bounding box center [353, 539] width 197 height 15
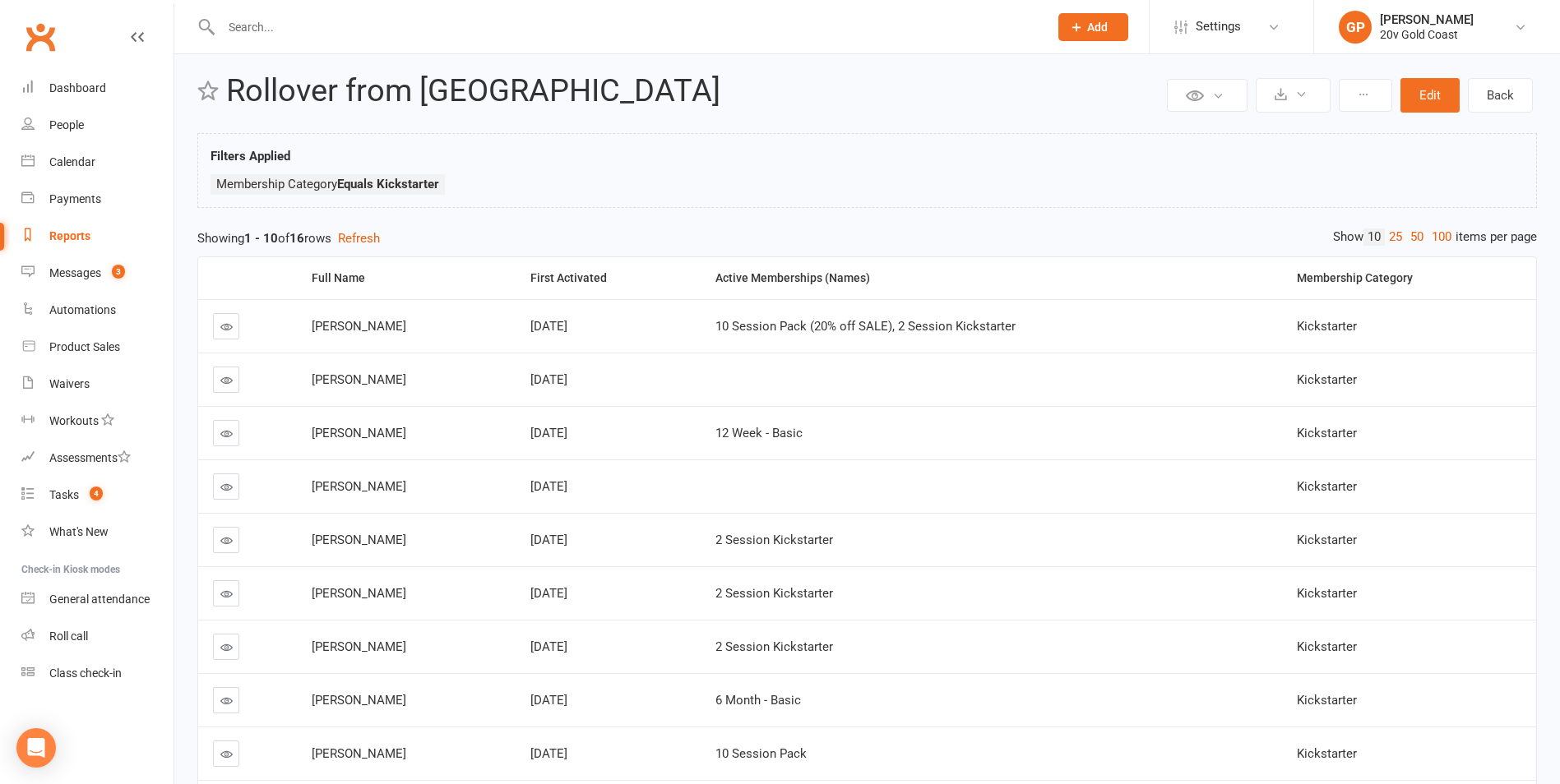
scroll to position [197, 0]
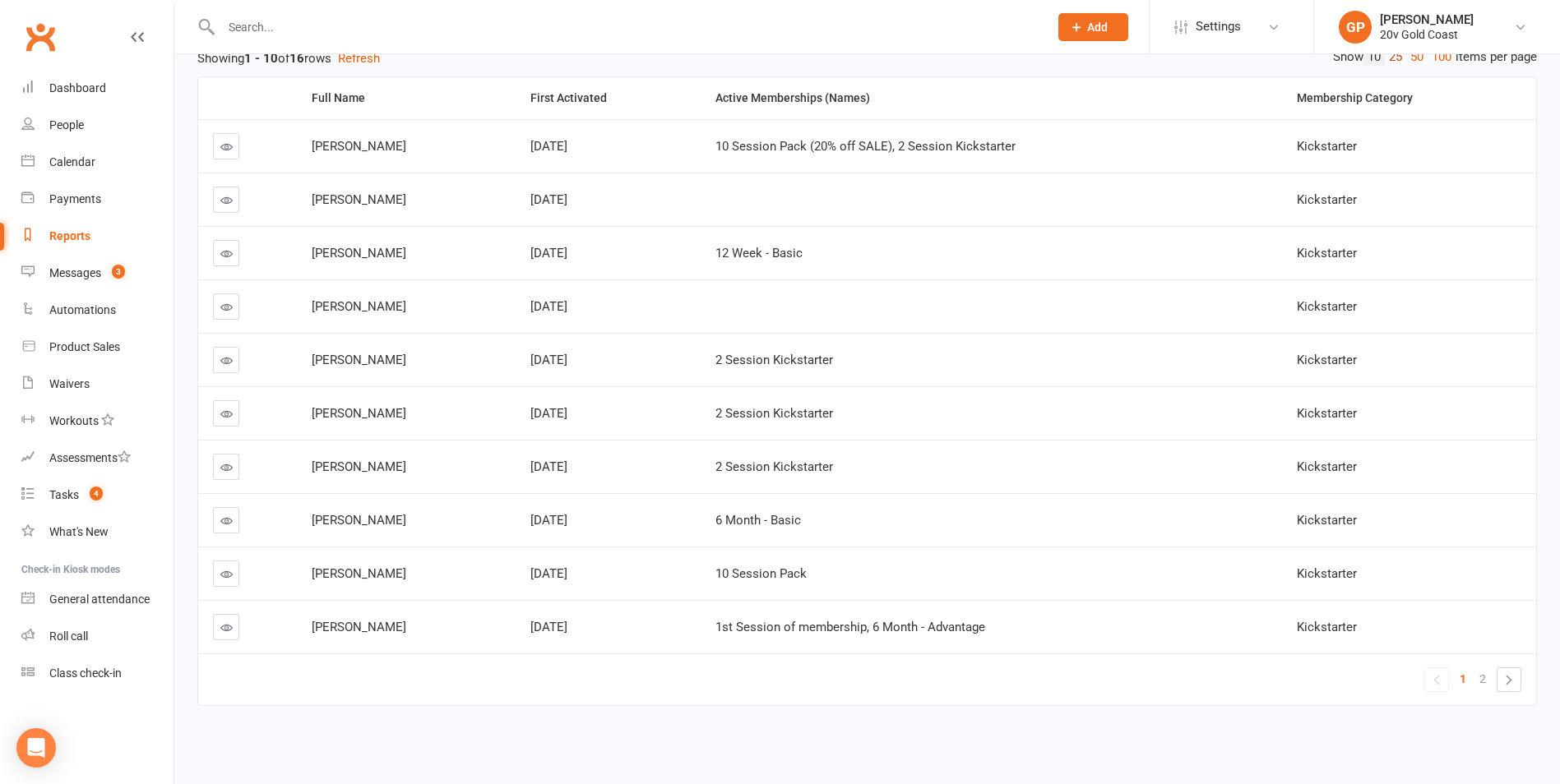
click at [1386, 56] on link "25" at bounding box center [1395, 57] width 21 height 17
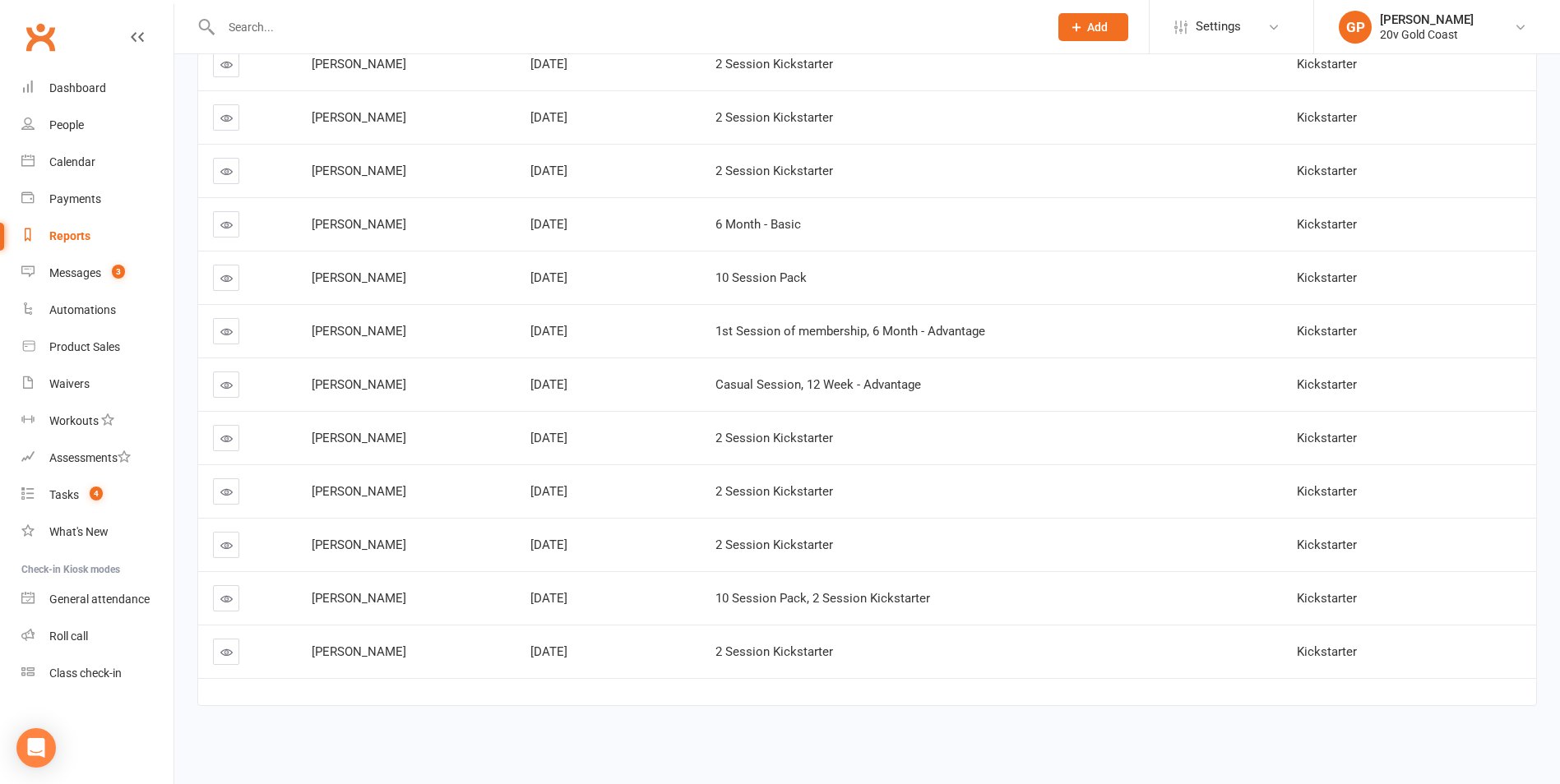
click at [223, 598] on icon at bounding box center [227, 599] width 12 height 12
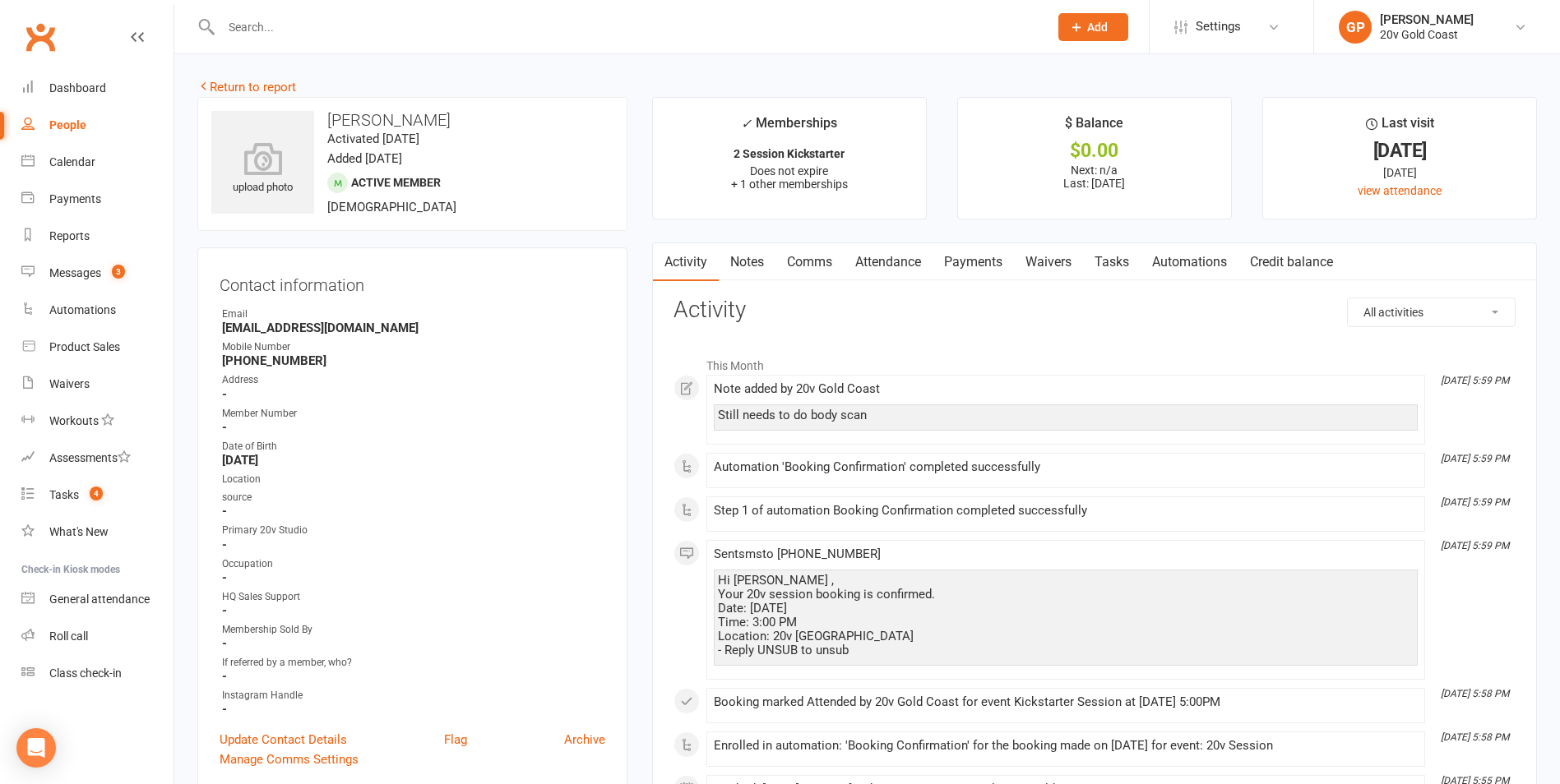
click at [994, 267] on link "Payments" at bounding box center [973, 262] width 82 height 38
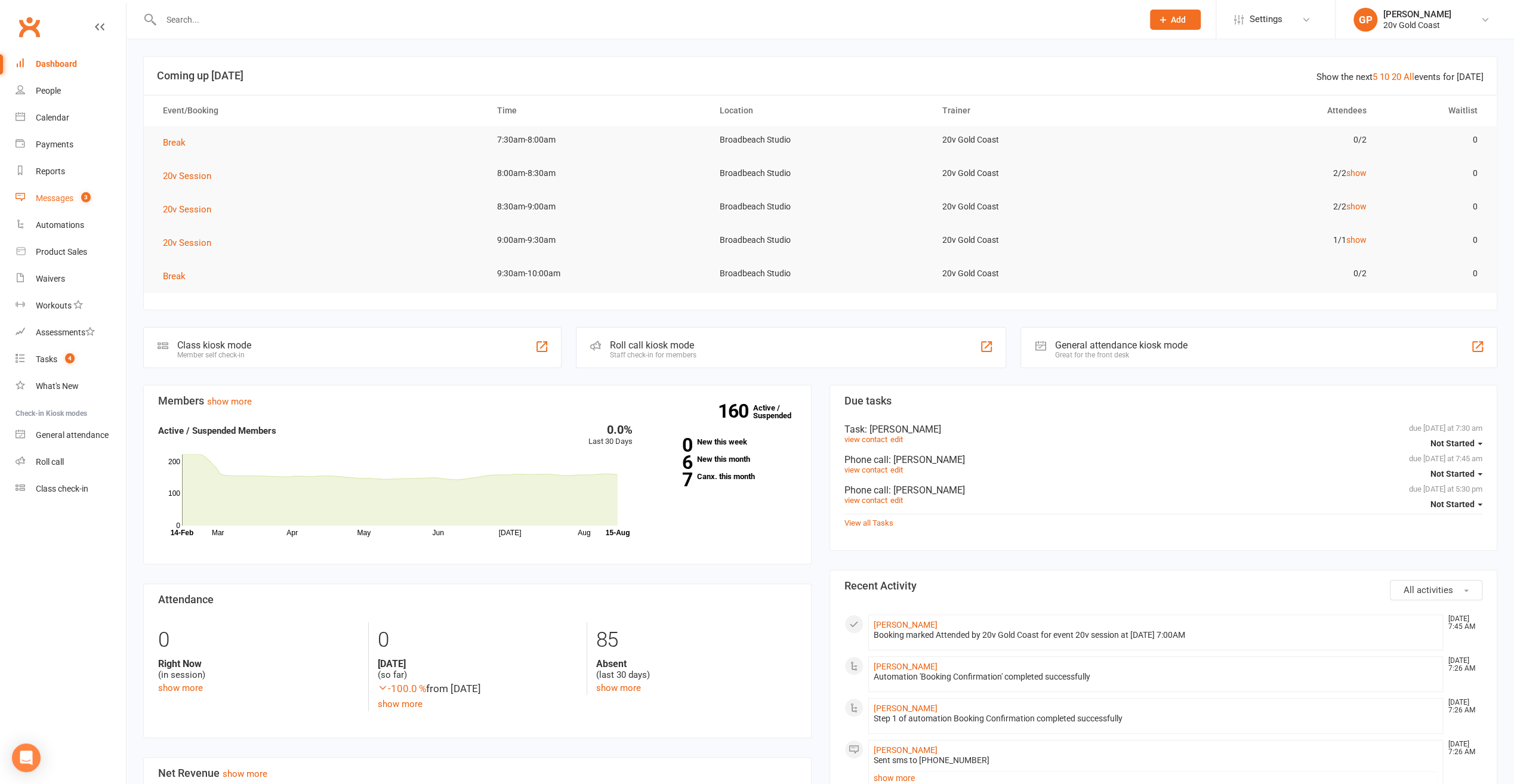
drag, startPoint x: 0, startPoint y: 0, endPoint x: 59, endPoint y: 198, distance: 206.6
click at [59, 198] on div "Messages" at bounding box center [55, 198] width 37 height 10
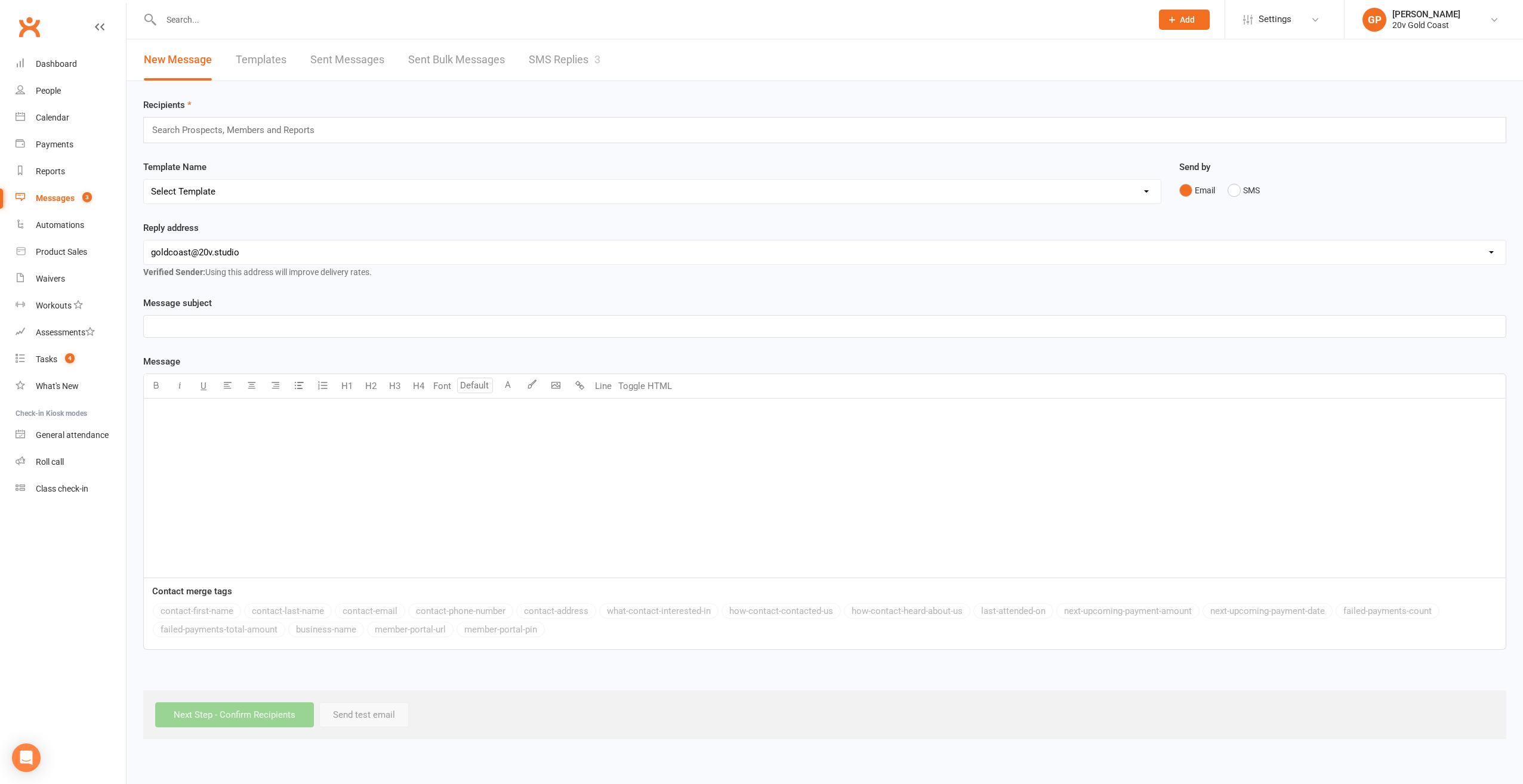
click at [553, 60] on link "SMS Replies 3" at bounding box center [564, 60] width 71 height 41
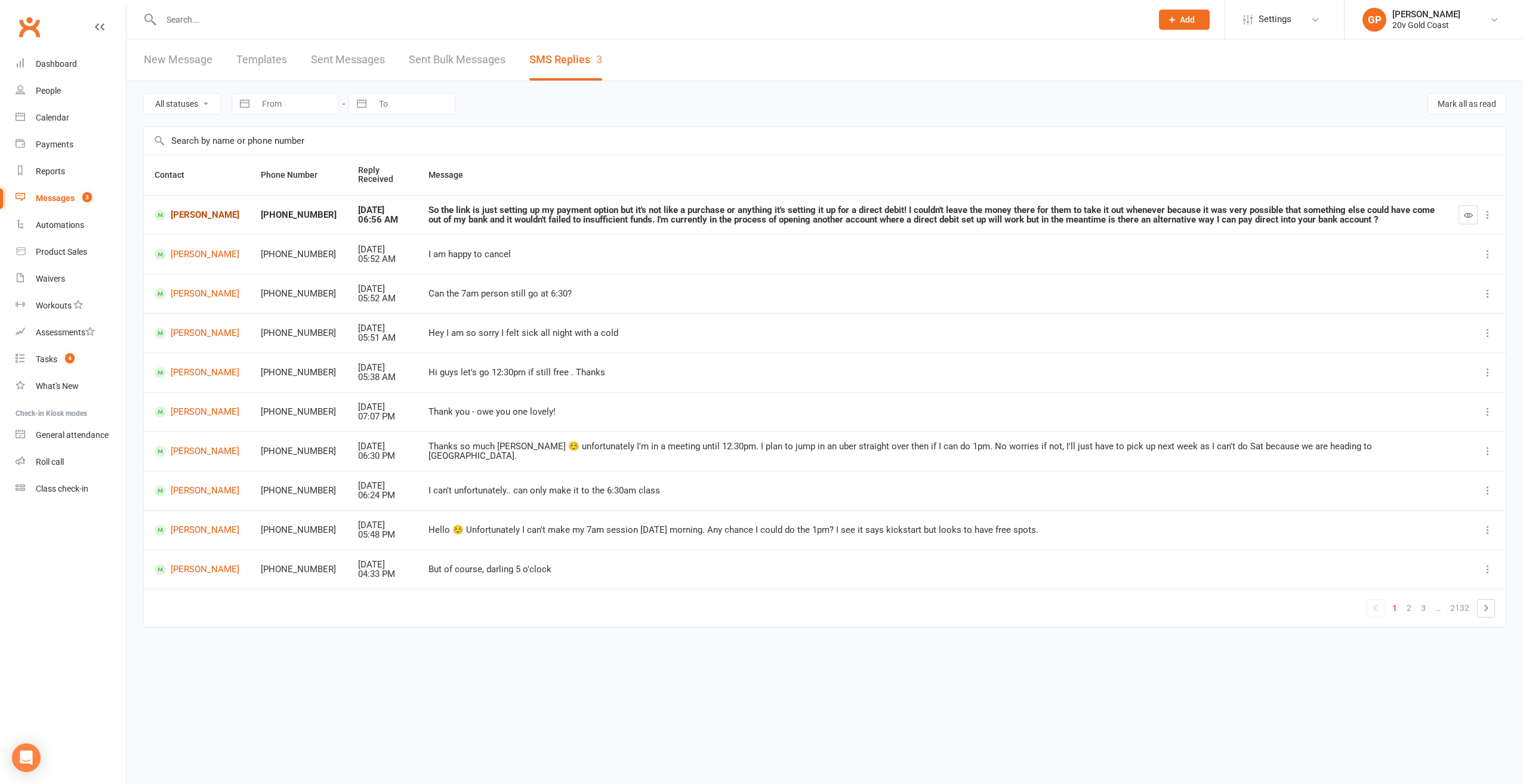
click at [191, 210] on link "Ryan Strutt" at bounding box center [197, 215] width 85 height 12
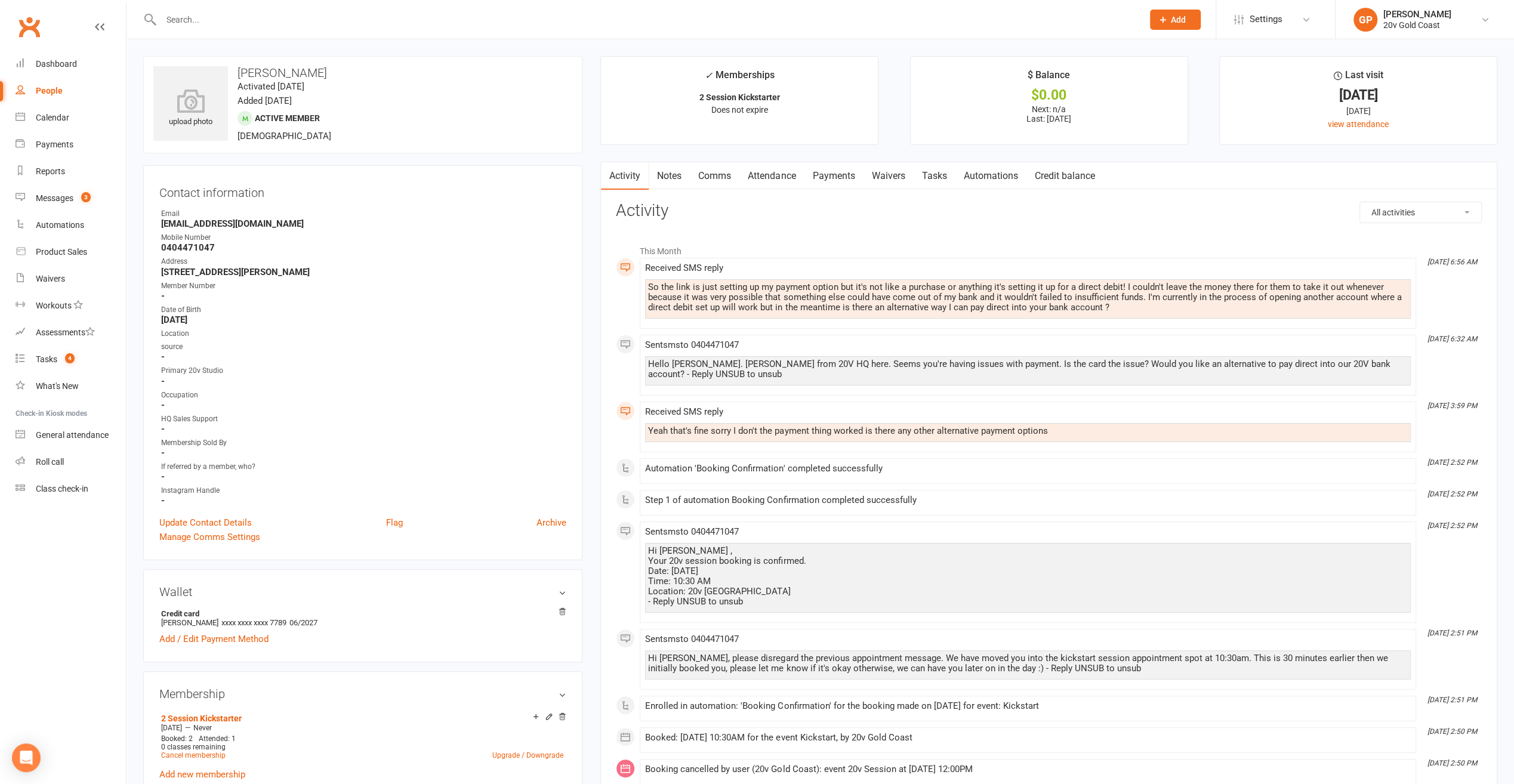
click at [727, 176] on link "Comms" at bounding box center [714, 176] width 50 height 28
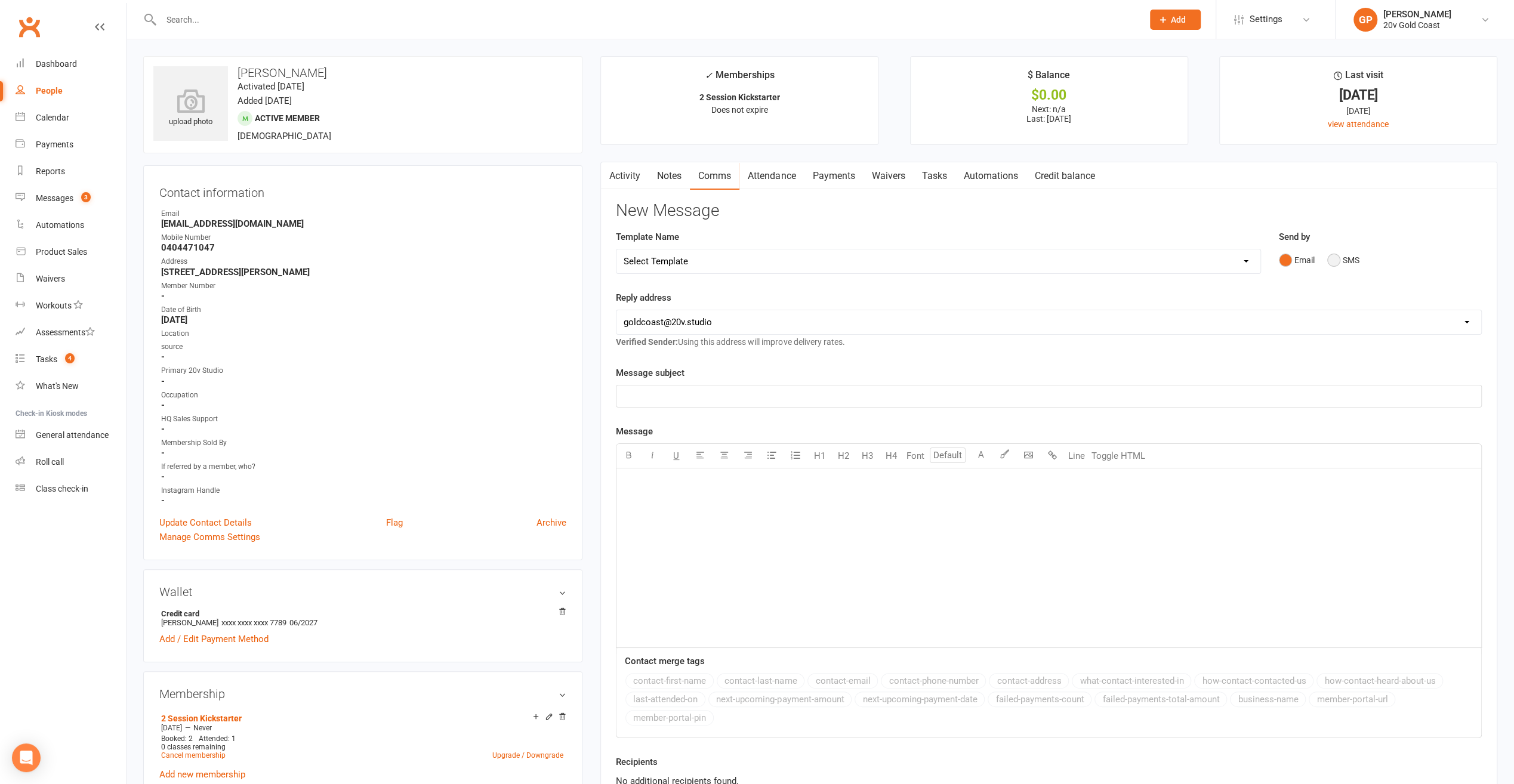
click at [1333, 258] on button "SMS" at bounding box center [1343, 260] width 32 height 23
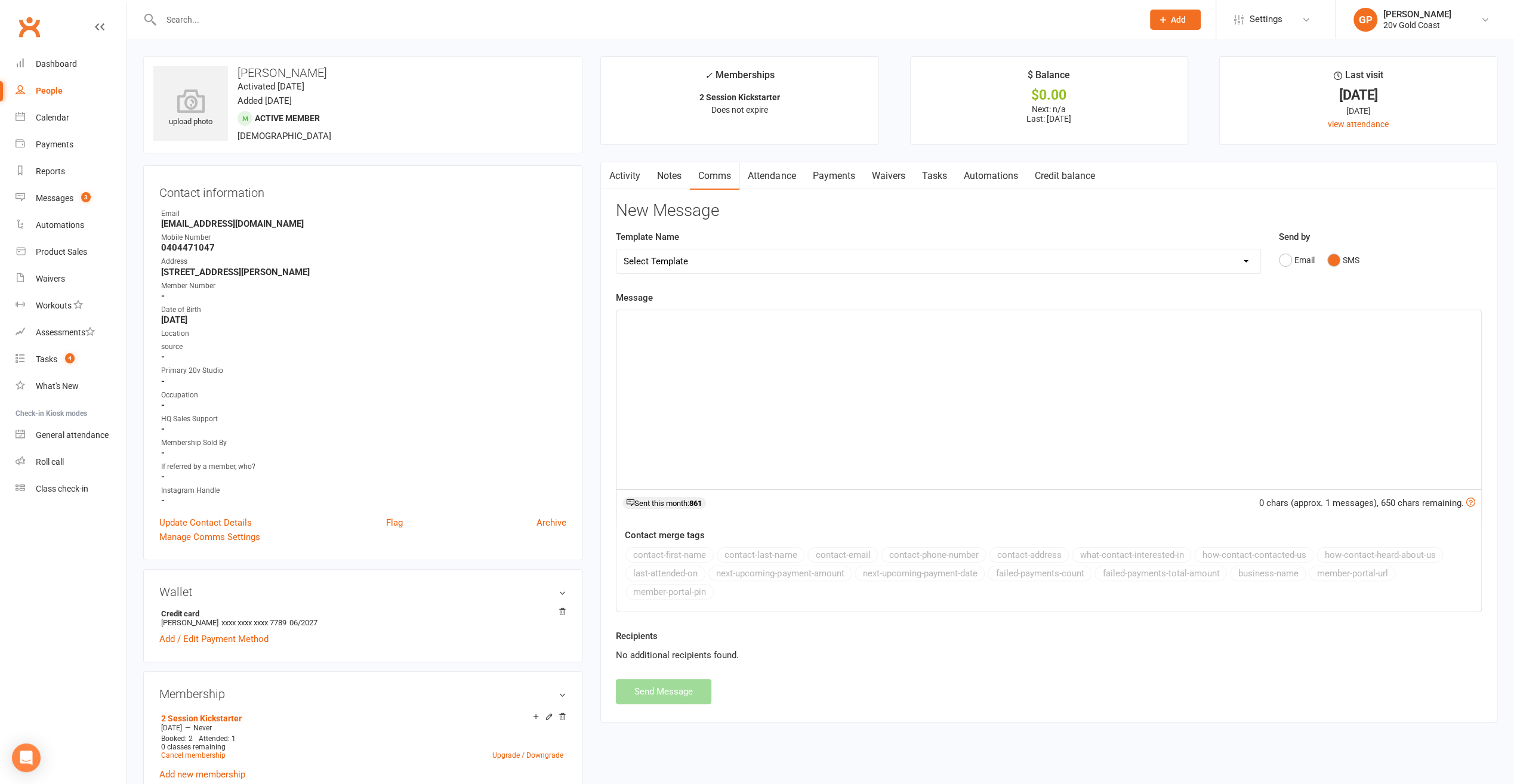
click at [674, 325] on p "﻿" at bounding box center [1049, 321] width 851 height 14
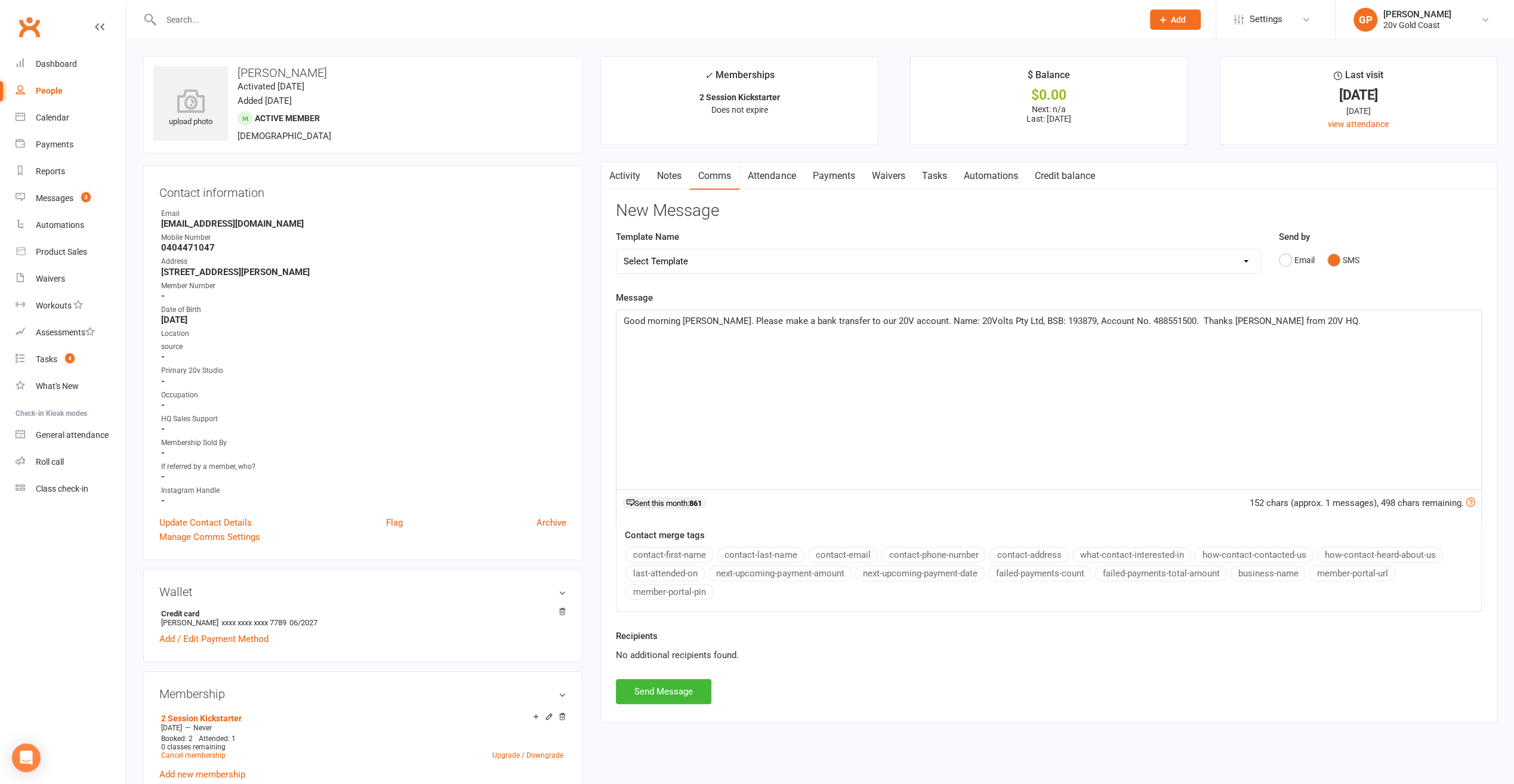
click at [1182, 321] on span "Good morning Ryan. Please make a bank transfer to our 20V account. Name: 20Volt…" at bounding box center [992, 321] width 737 height 11
click at [681, 686] on button "Send Message" at bounding box center [663, 691] width 95 height 25
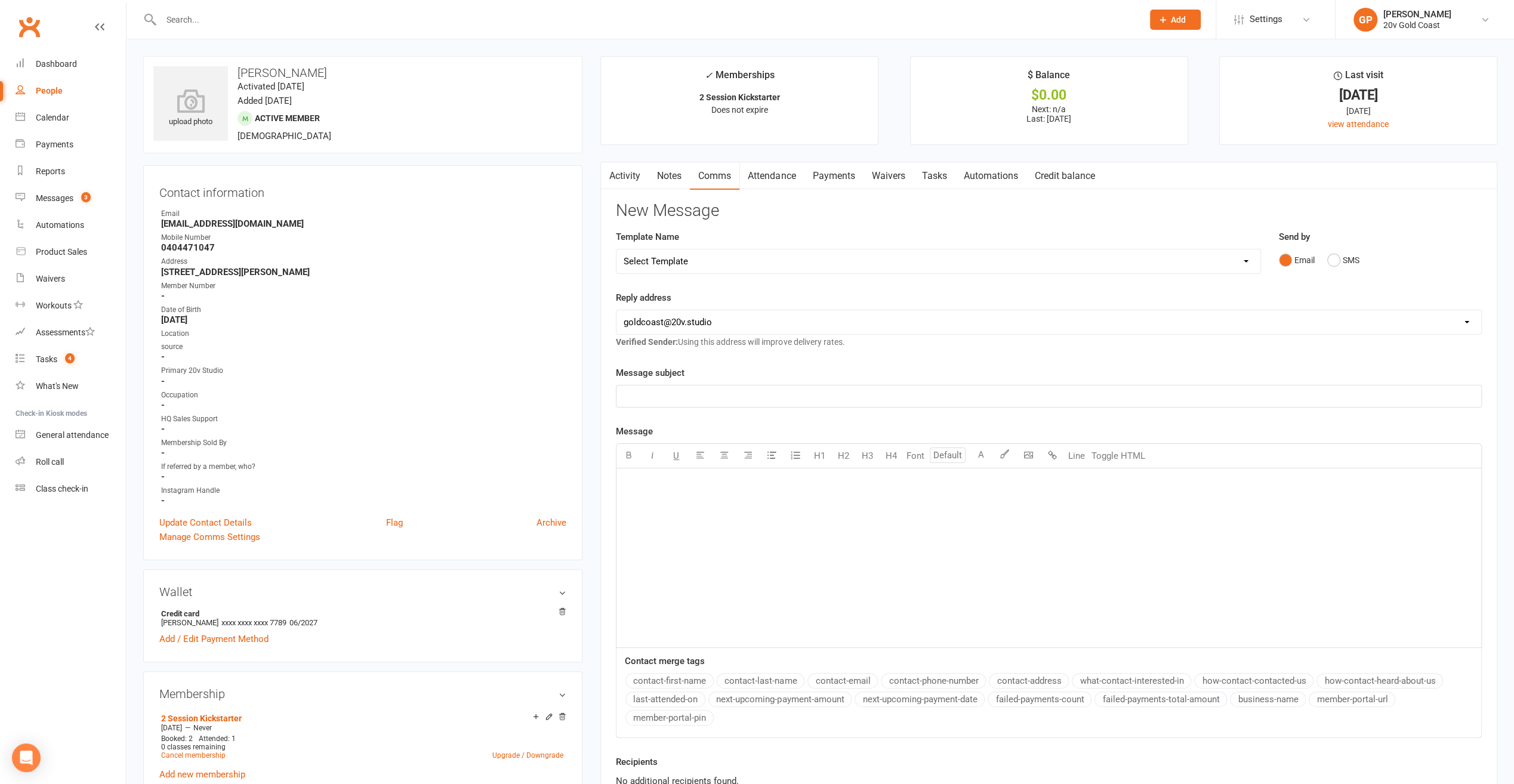
click at [623, 179] on link "Activity" at bounding box center [625, 176] width 48 height 28
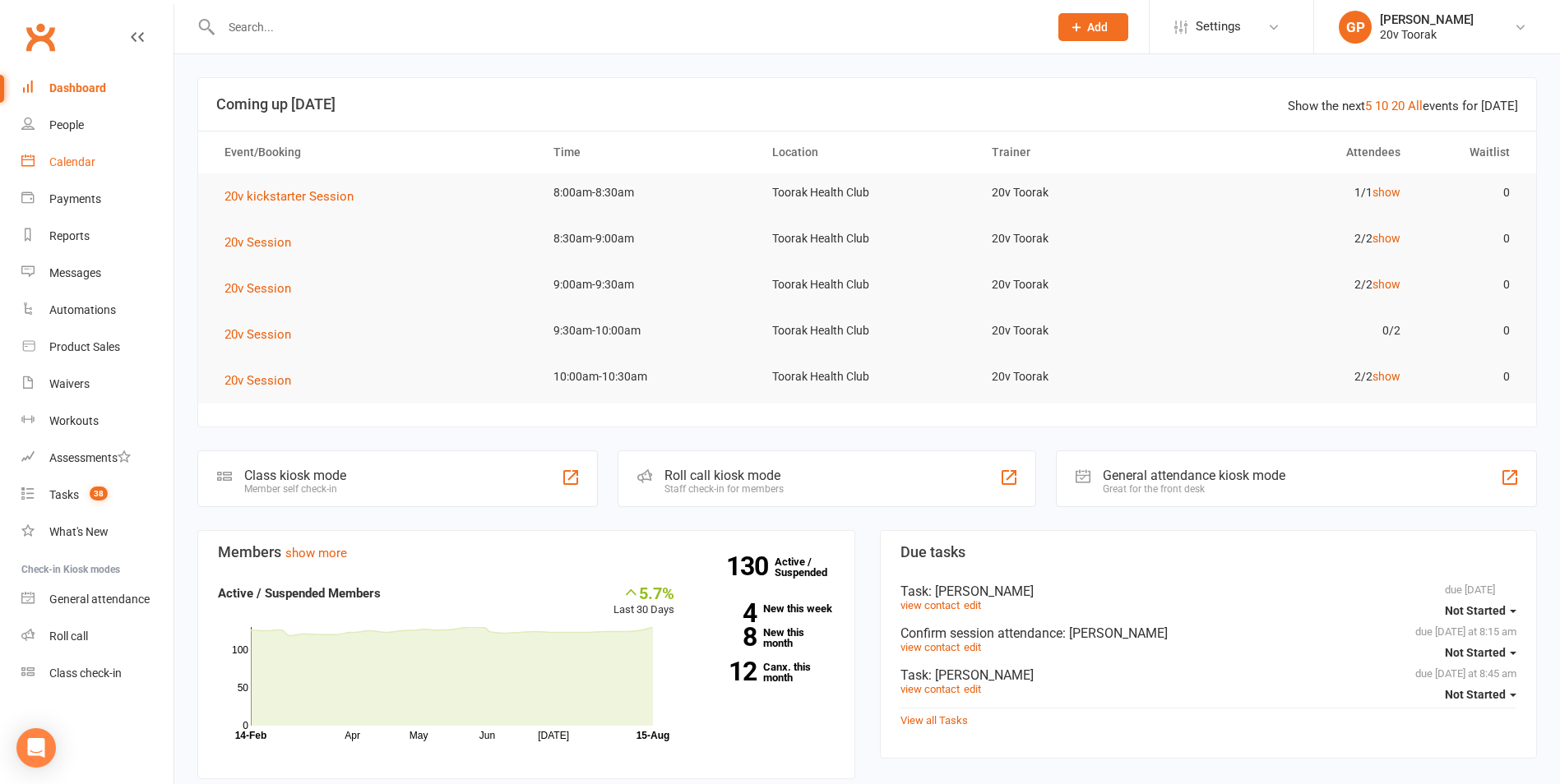
click at [69, 161] on div "Calendar" at bounding box center [73, 161] width 46 height 13
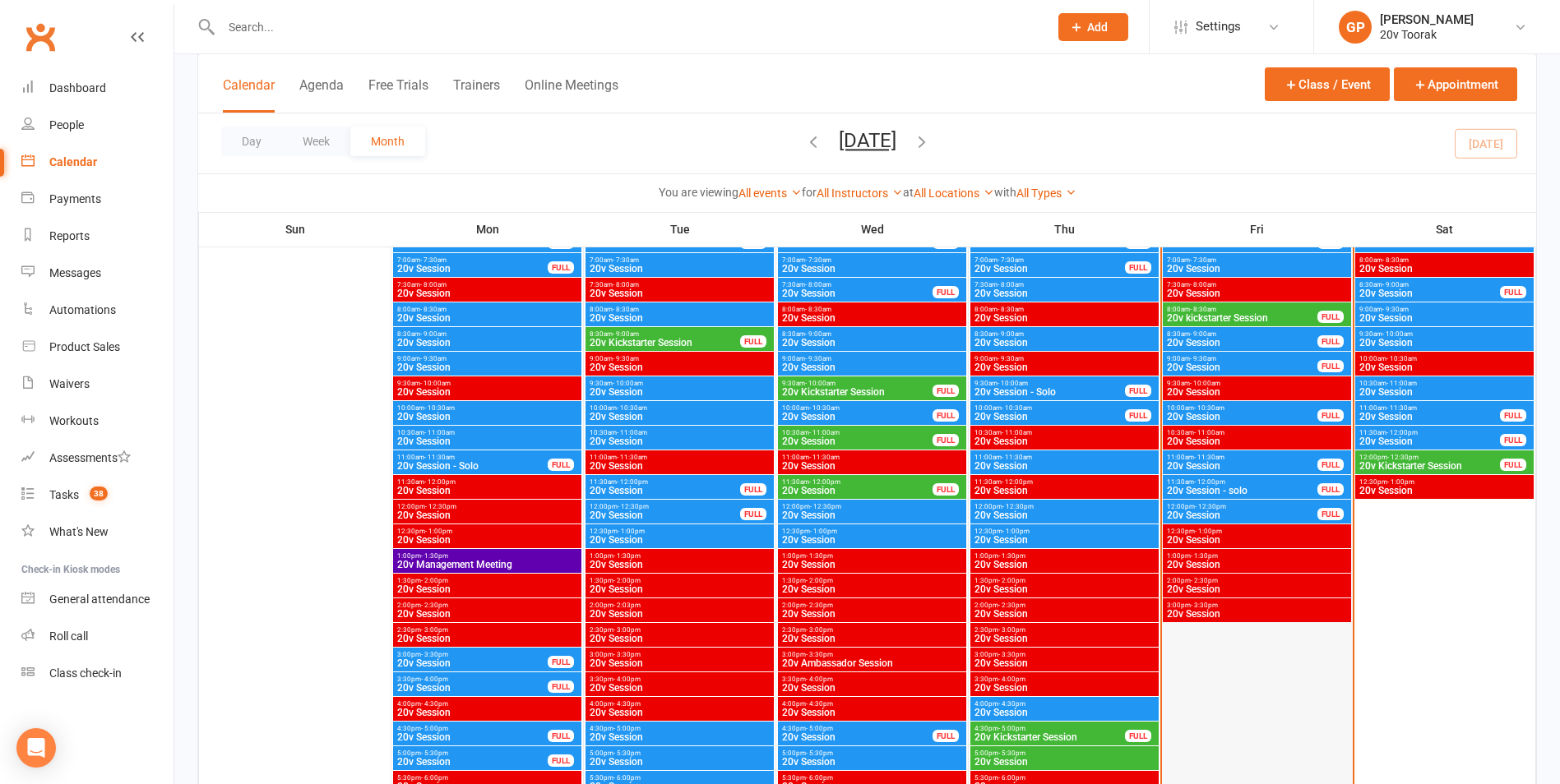
scroll to position [1479, 0]
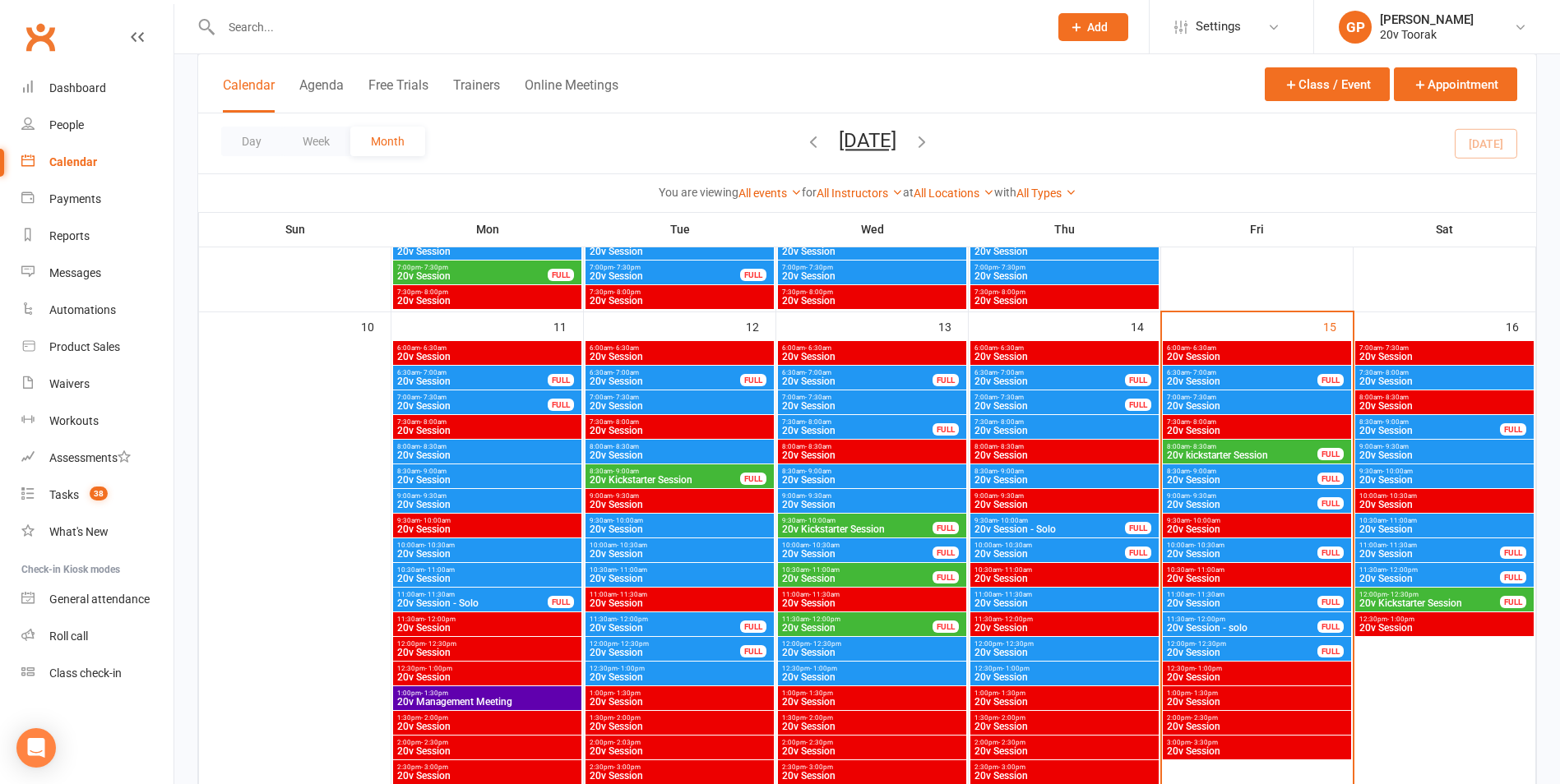
click at [1216, 452] on span "20v kickstarter Session" at bounding box center [1242, 454] width 152 height 10
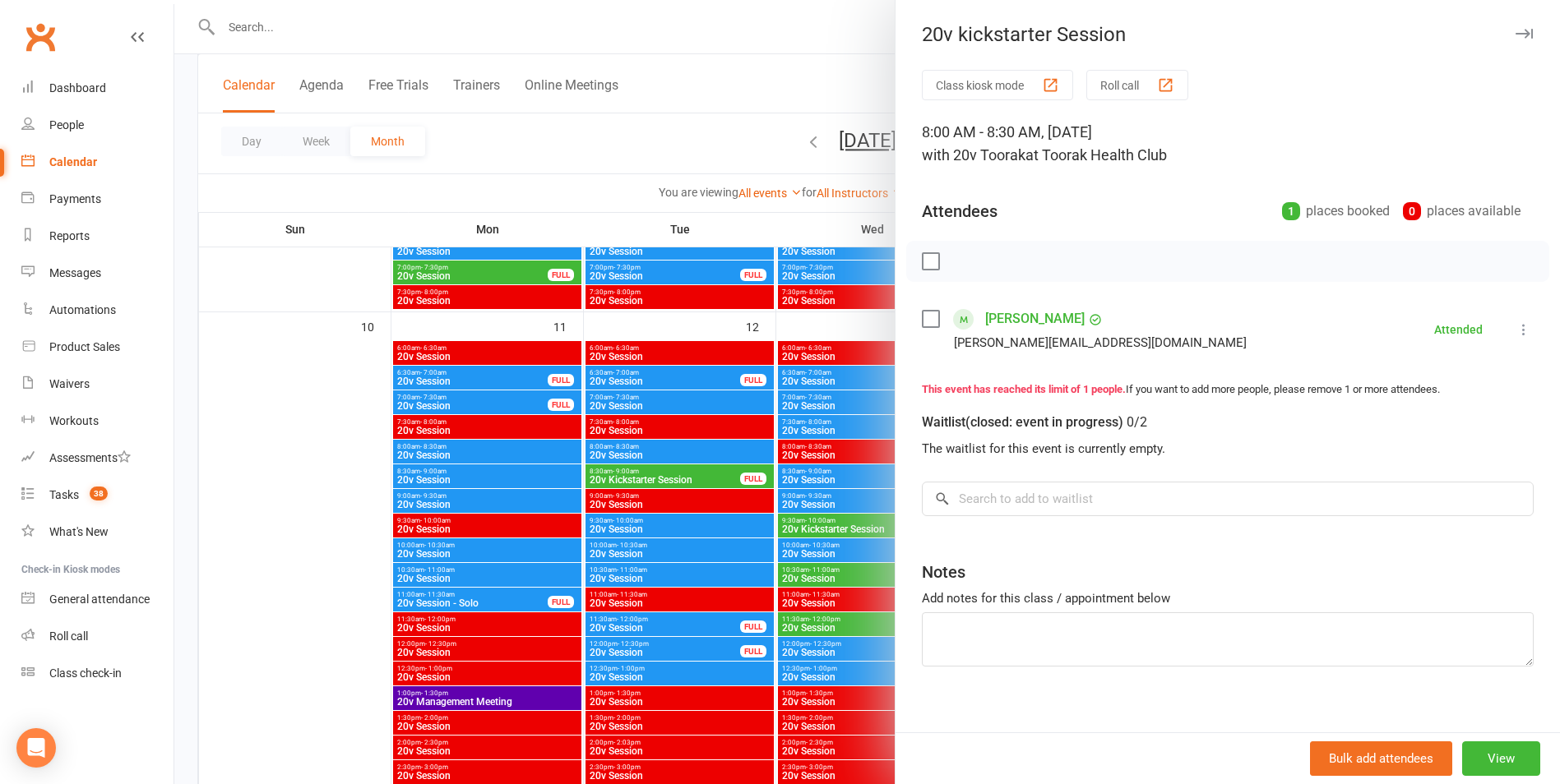
click at [1516, 35] on icon "button" at bounding box center [1524, 33] width 17 height 10
